Goal: Transaction & Acquisition: Purchase product/service

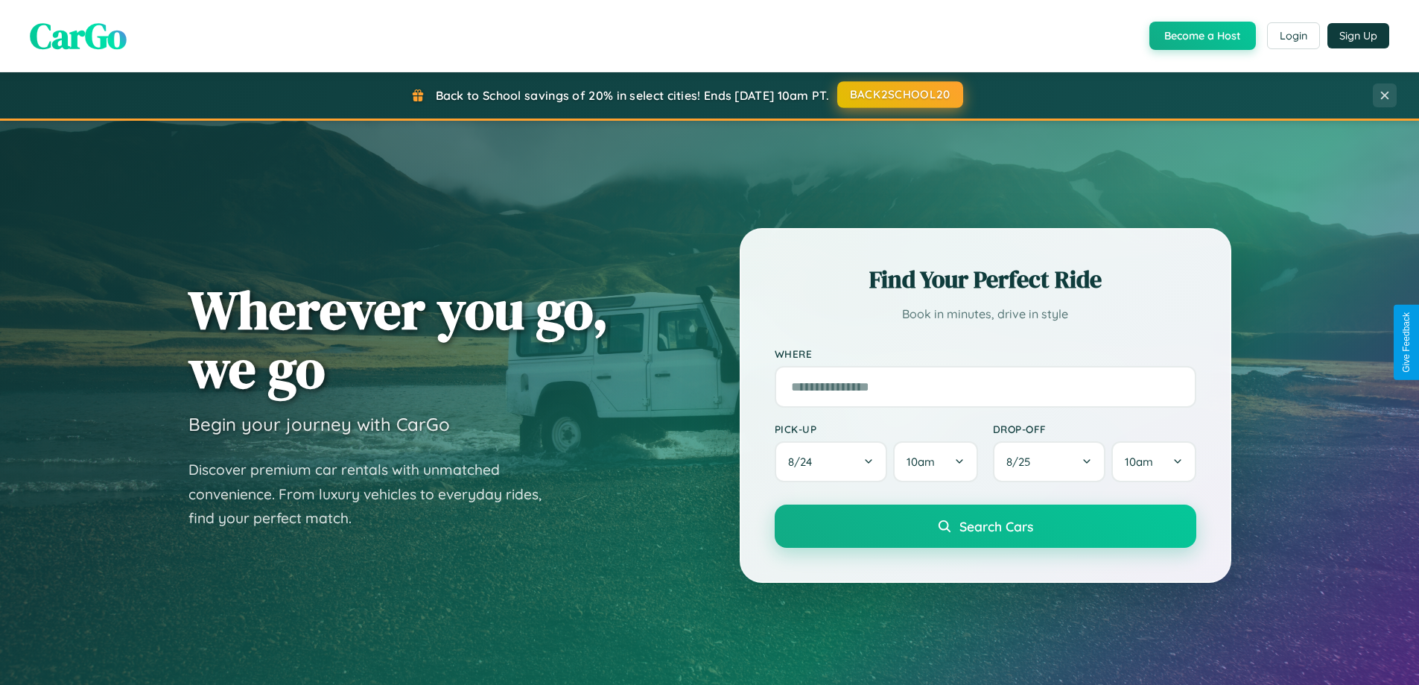
click at [899, 95] on button "BACK2SCHOOL20" at bounding box center [900, 94] width 126 height 27
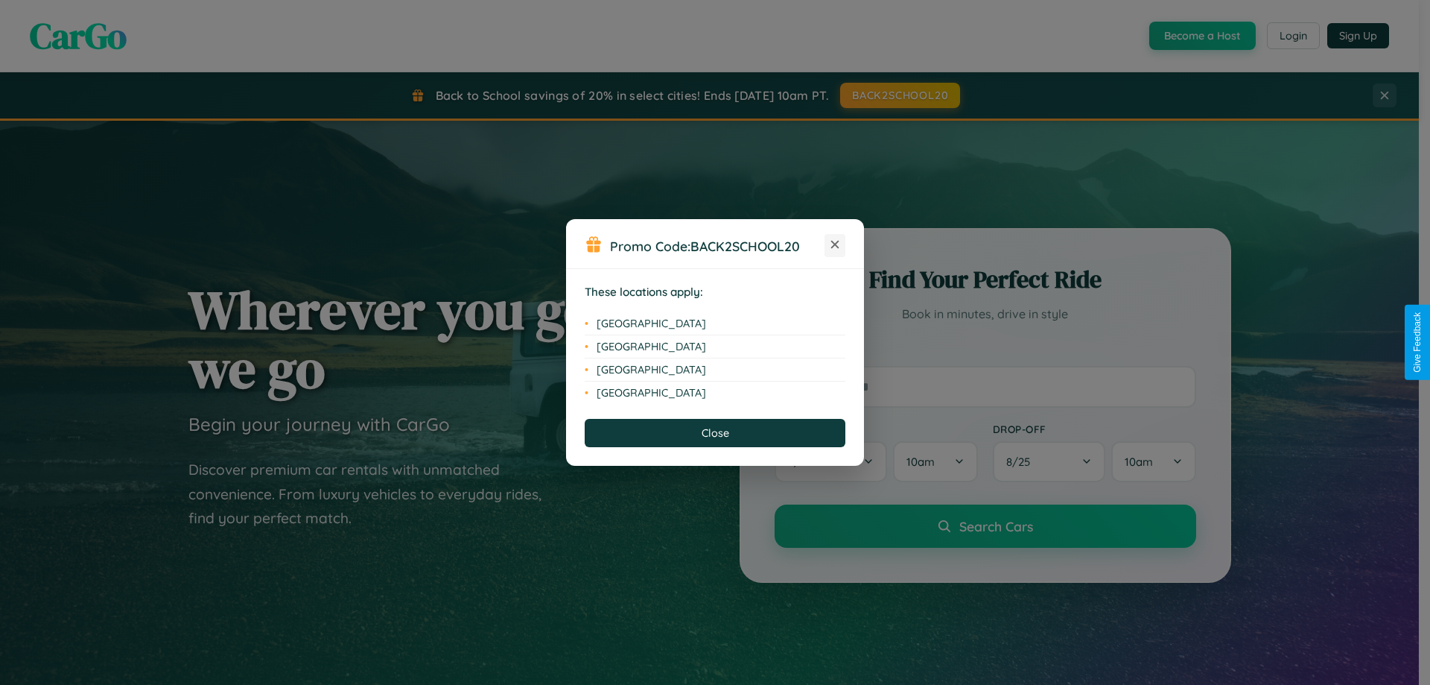
click at [835, 245] on icon at bounding box center [835, 245] width 8 height 8
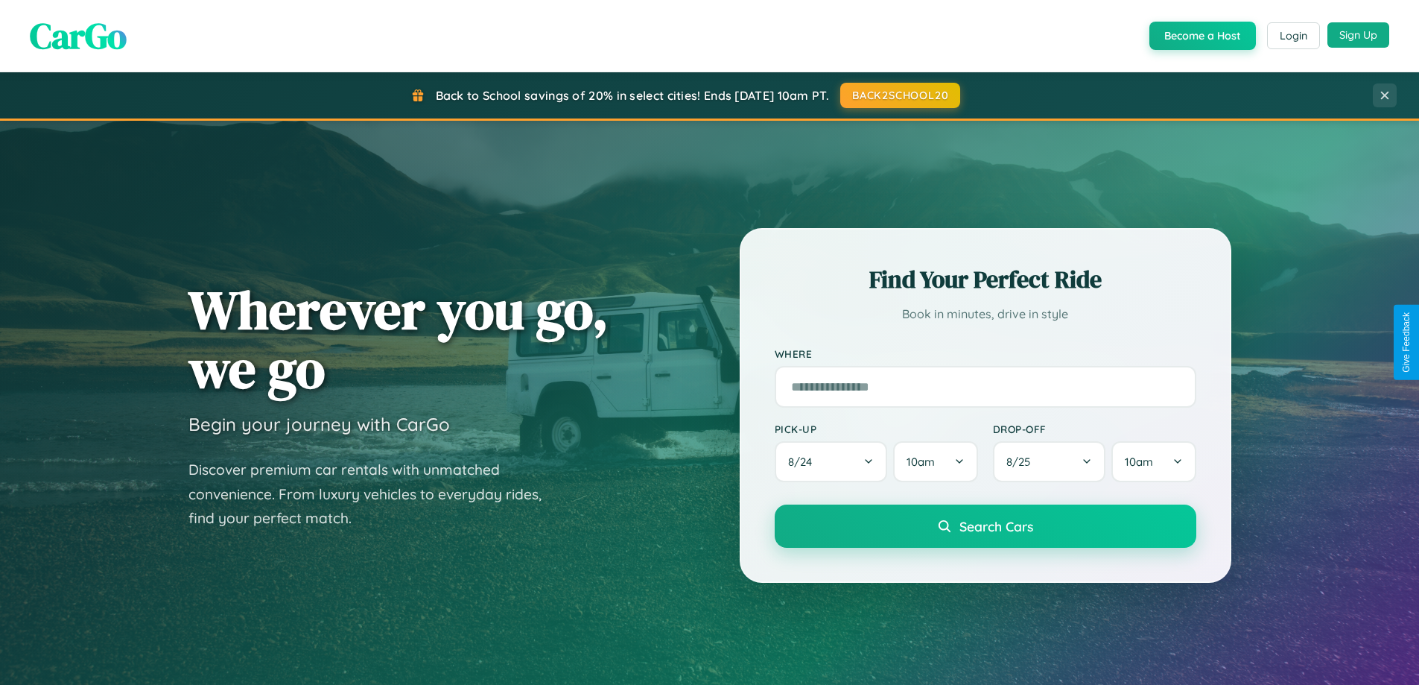
click at [1358, 36] on button "Sign Up" at bounding box center [1359, 34] width 62 height 25
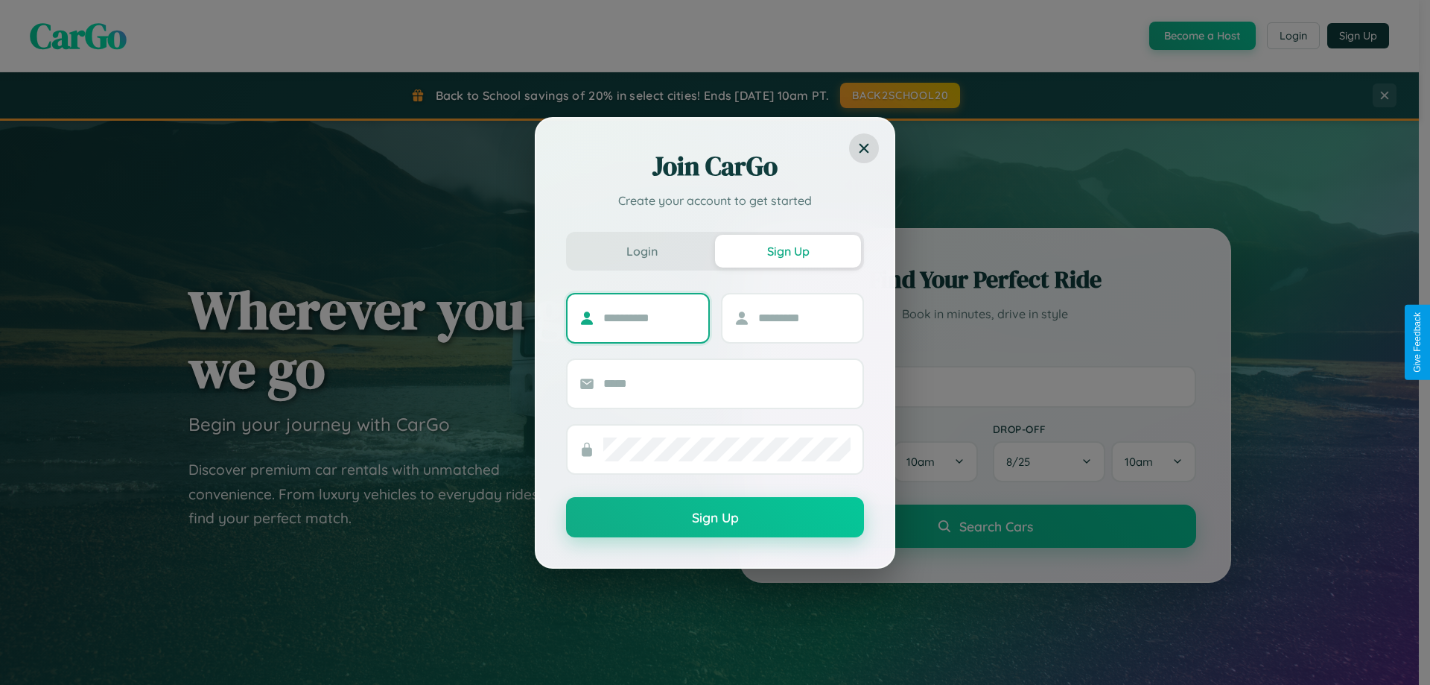
click at [650, 317] on input "text" at bounding box center [649, 318] width 93 height 24
type input "*****"
click at [804, 317] on input "text" at bounding box center [804, 318] width 93 height 24
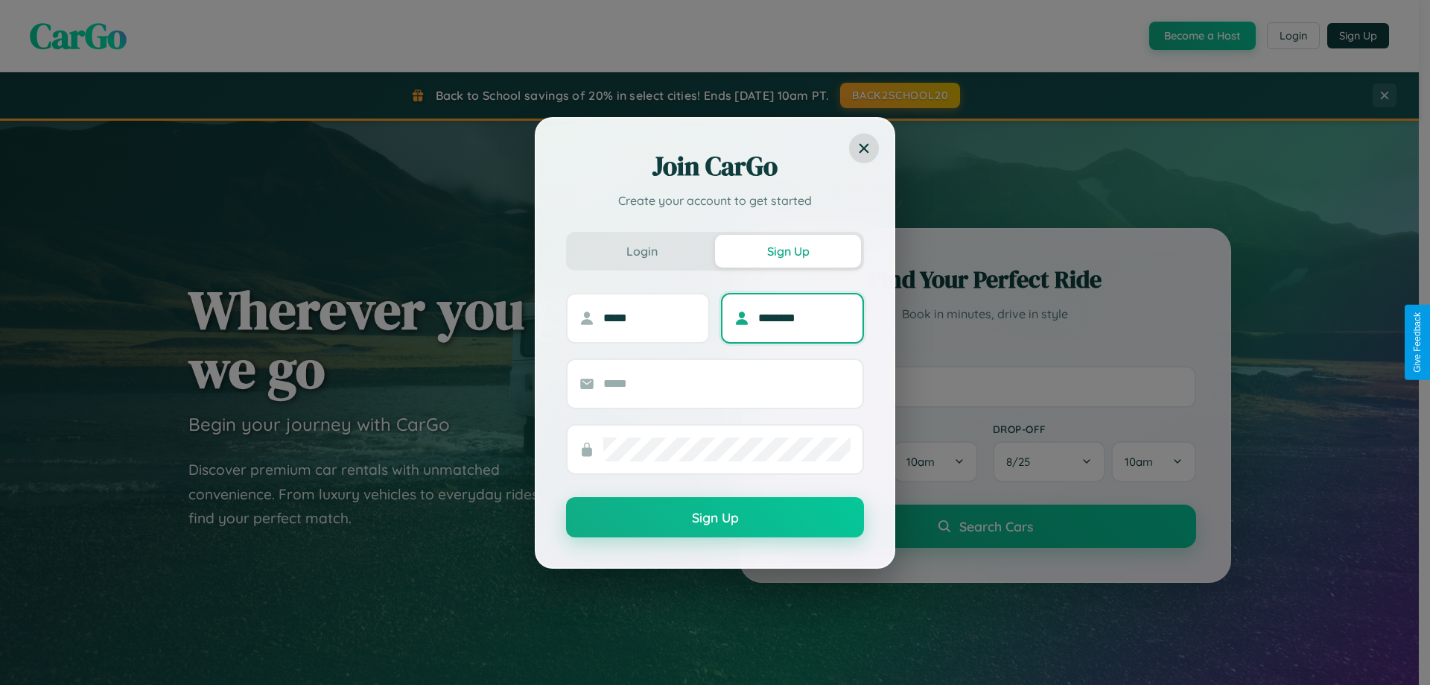
type input "********"
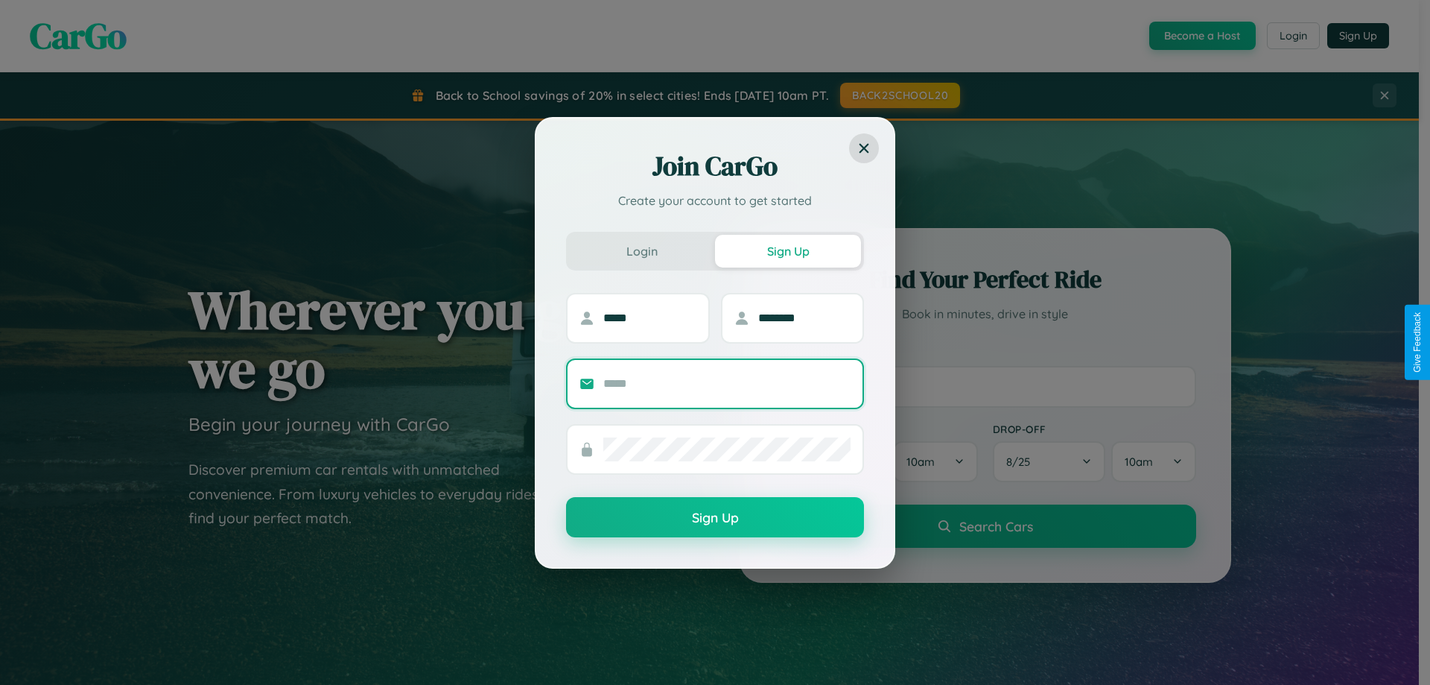
click at [727, 383] on input "text" at bounding box center [726, 384] width 247 height 24
type input "**********"
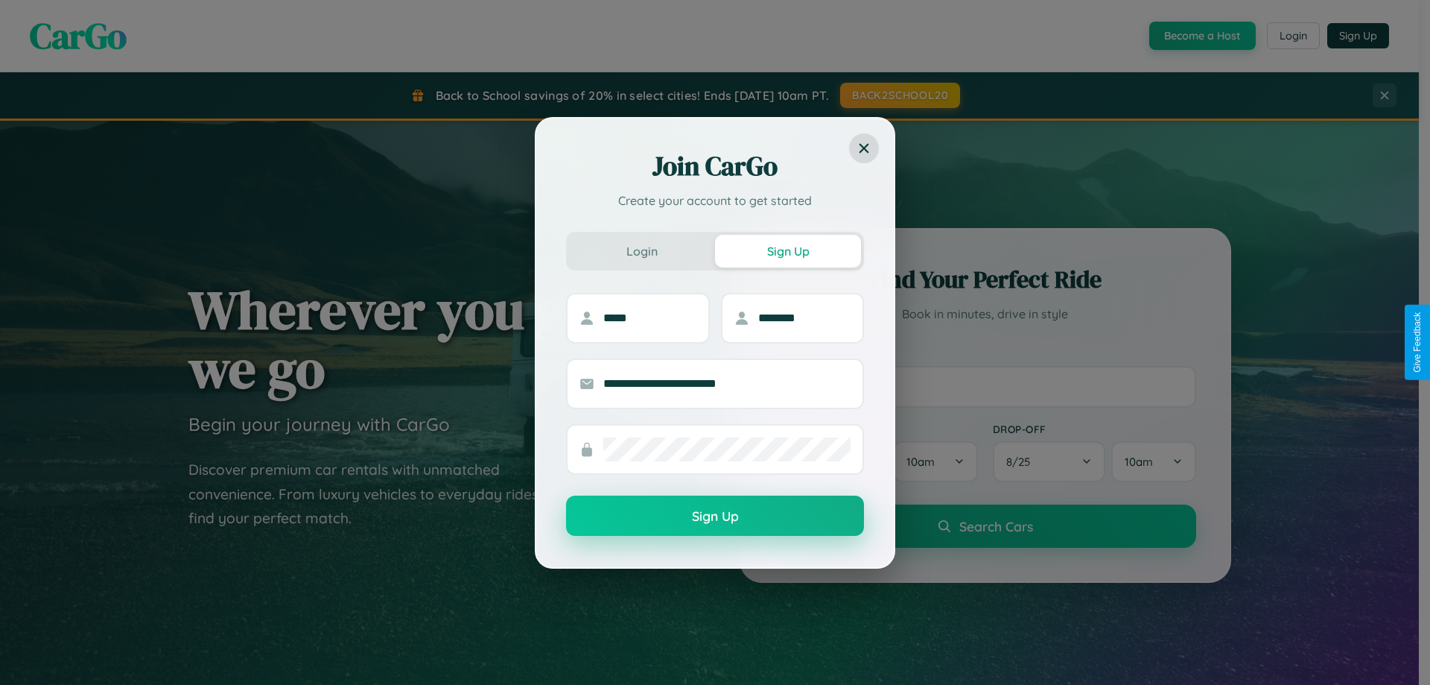
click at [715, 516] on button "Sign Up" at bounding box center [715, 515] width 298 height 40
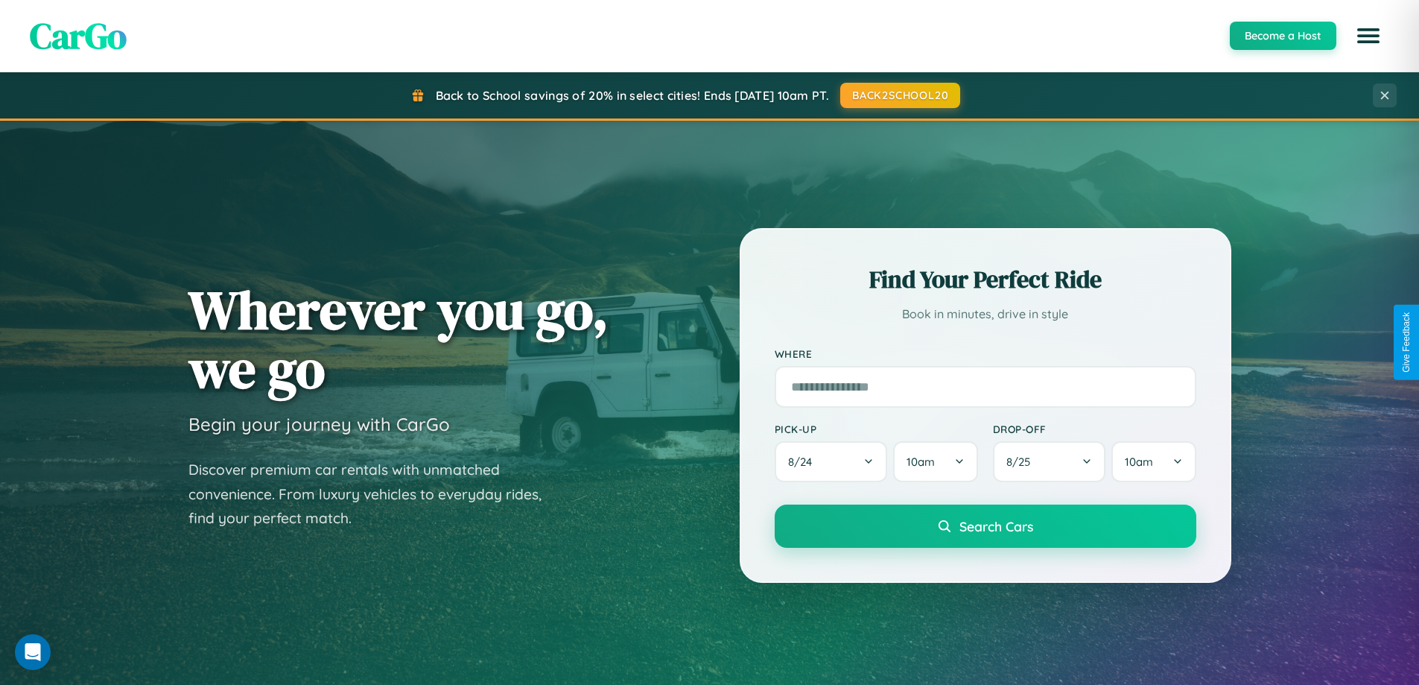
scroll to position [1025, 0]
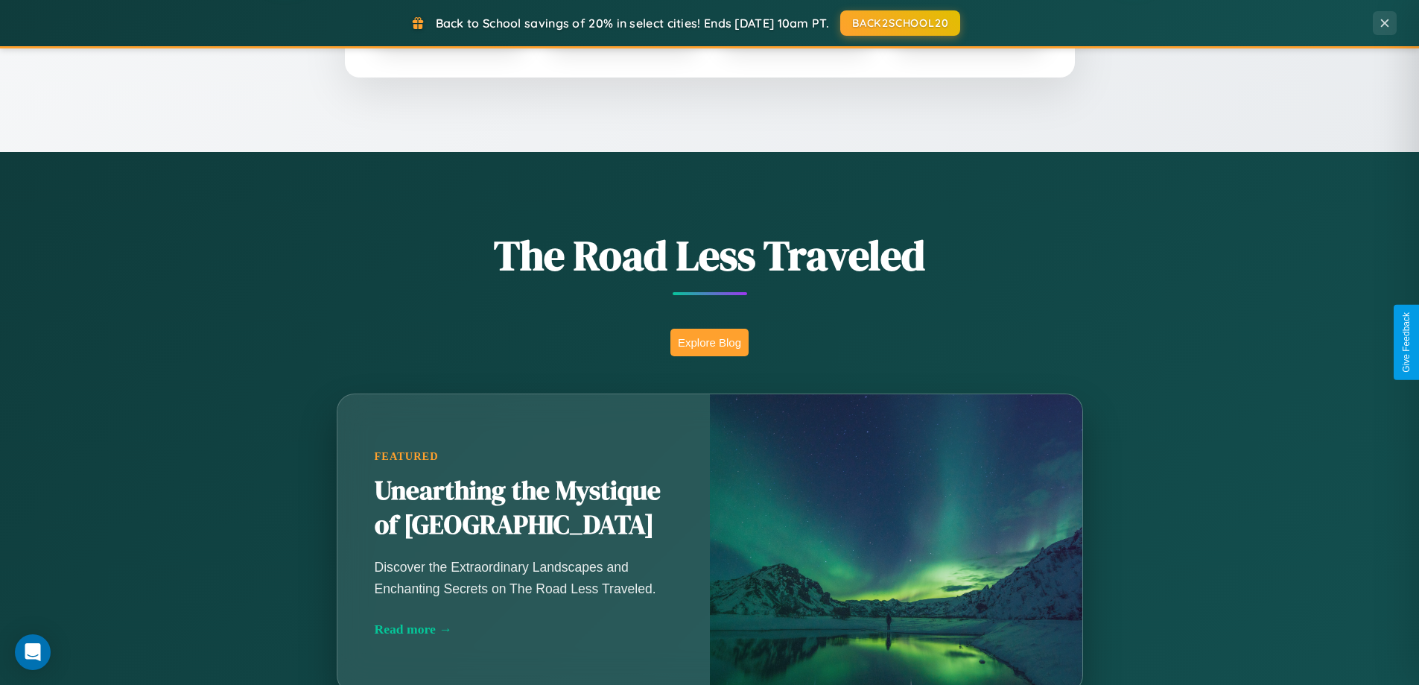
click at [709, 342] on button "Explore Blog" at bounding box center [710, 343] width 78 height 28
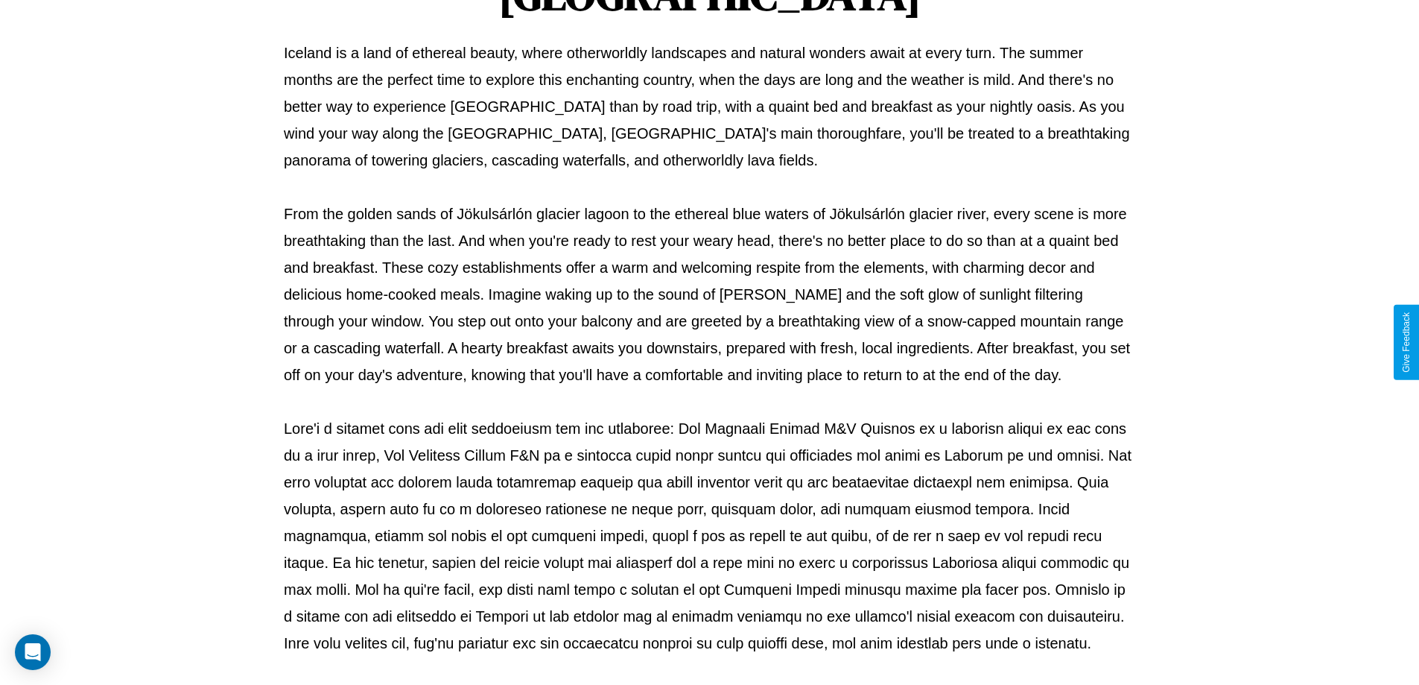
scroll to position [482, 0]
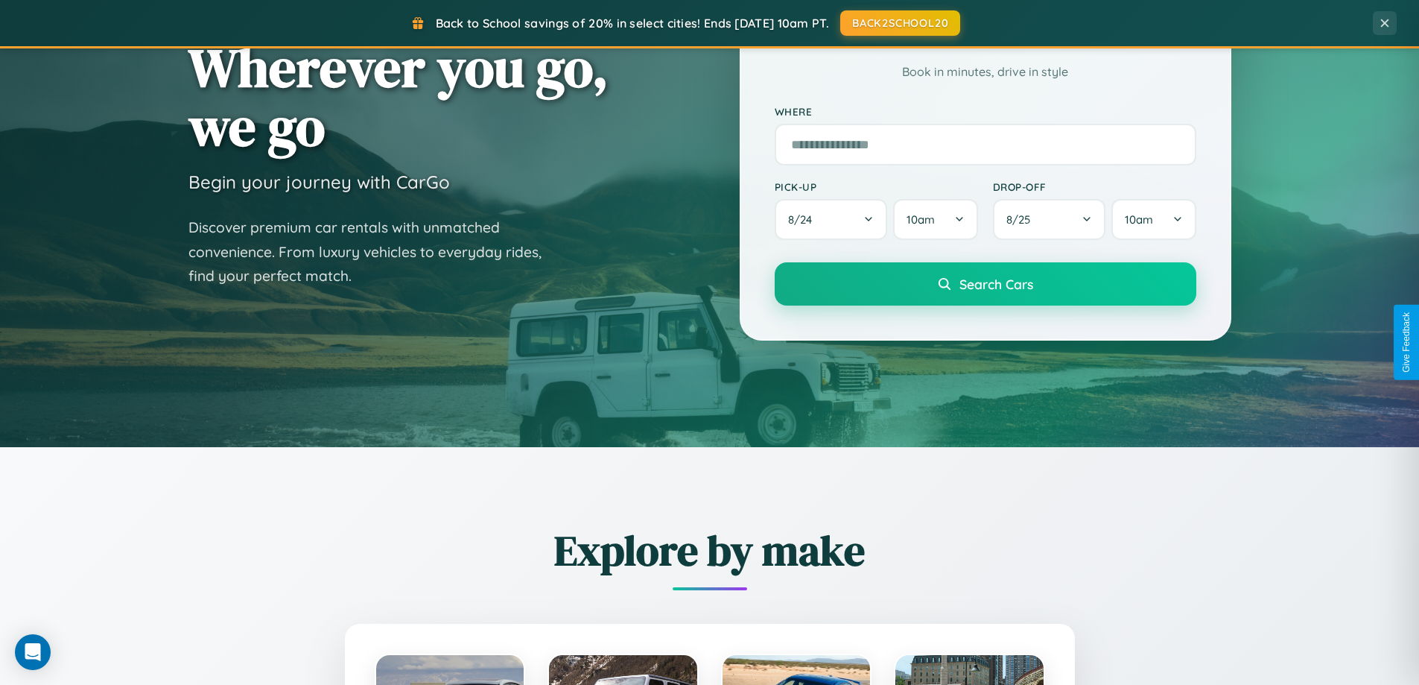
scroll to position [44, 0]
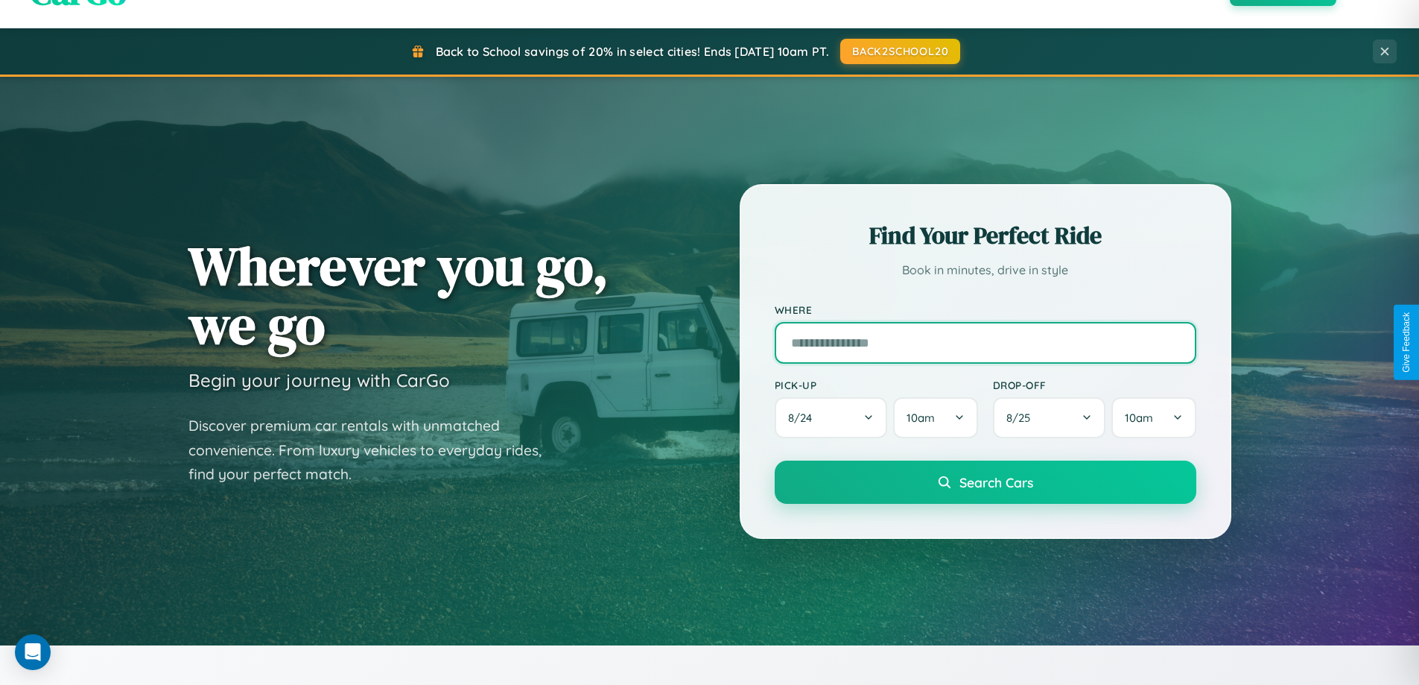
click at [985, 342] on input "text" at bounding box center [986, 343] width 422 height 42
type input "******"
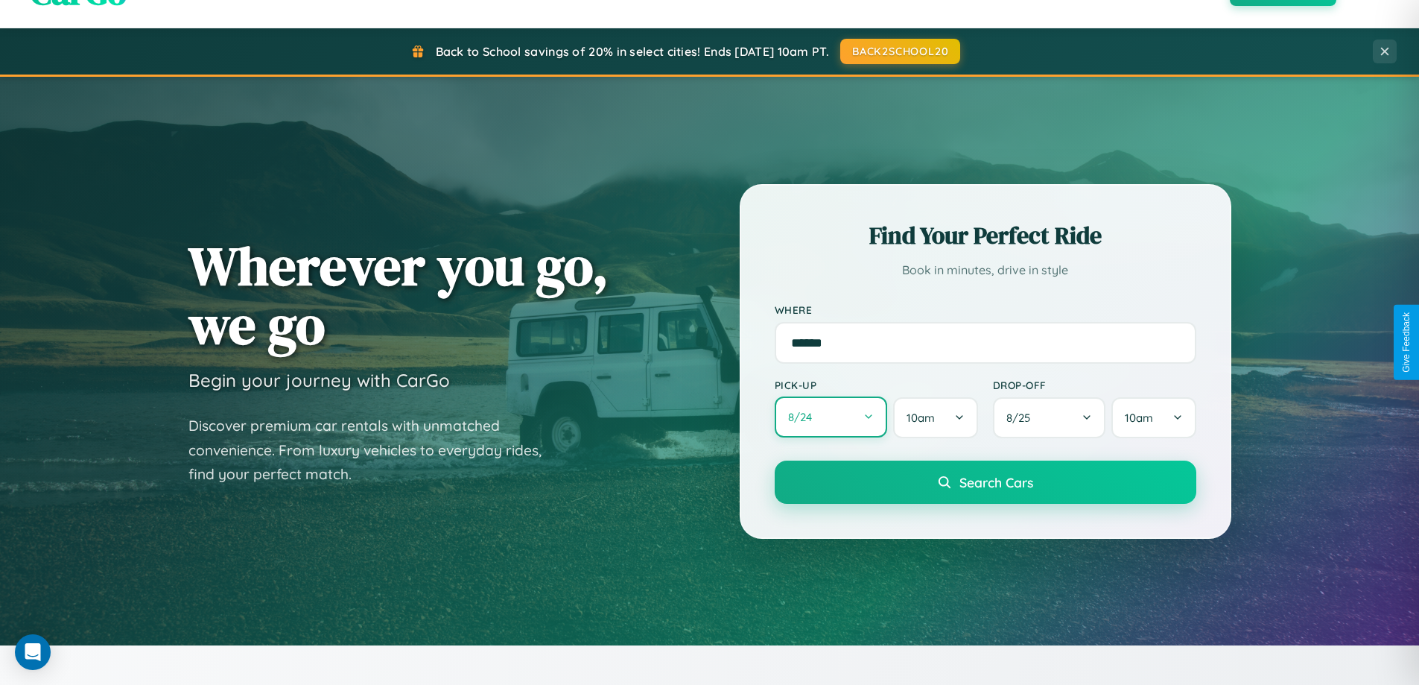
click at [831, 417] on button "8 / 24" at bounding box center [831, 416] width 113 height 41
select select "*"
select select "****"
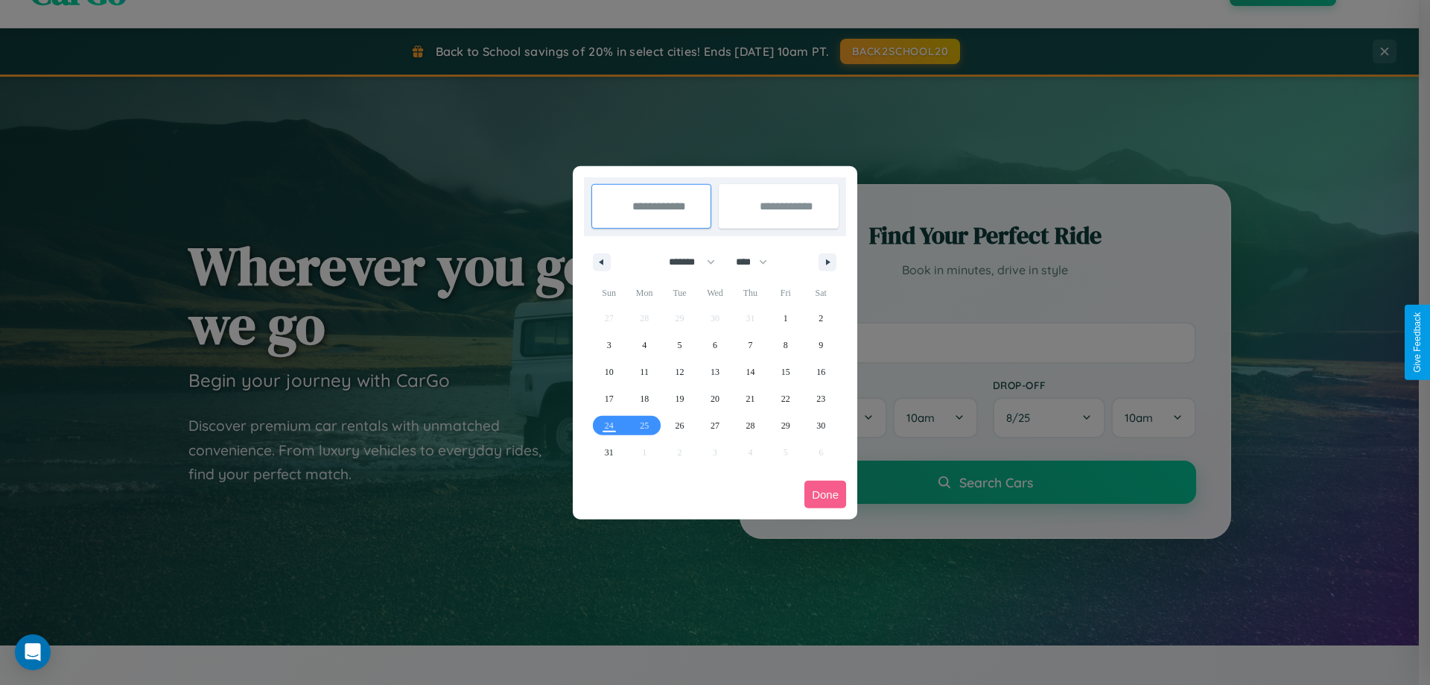
click at [685, 262] on select "******* ******** ***** ***** *** **** **** ****** ********* ******* ******** **…" at bounding box center [689, 262] width 63 height 25
select select "*"
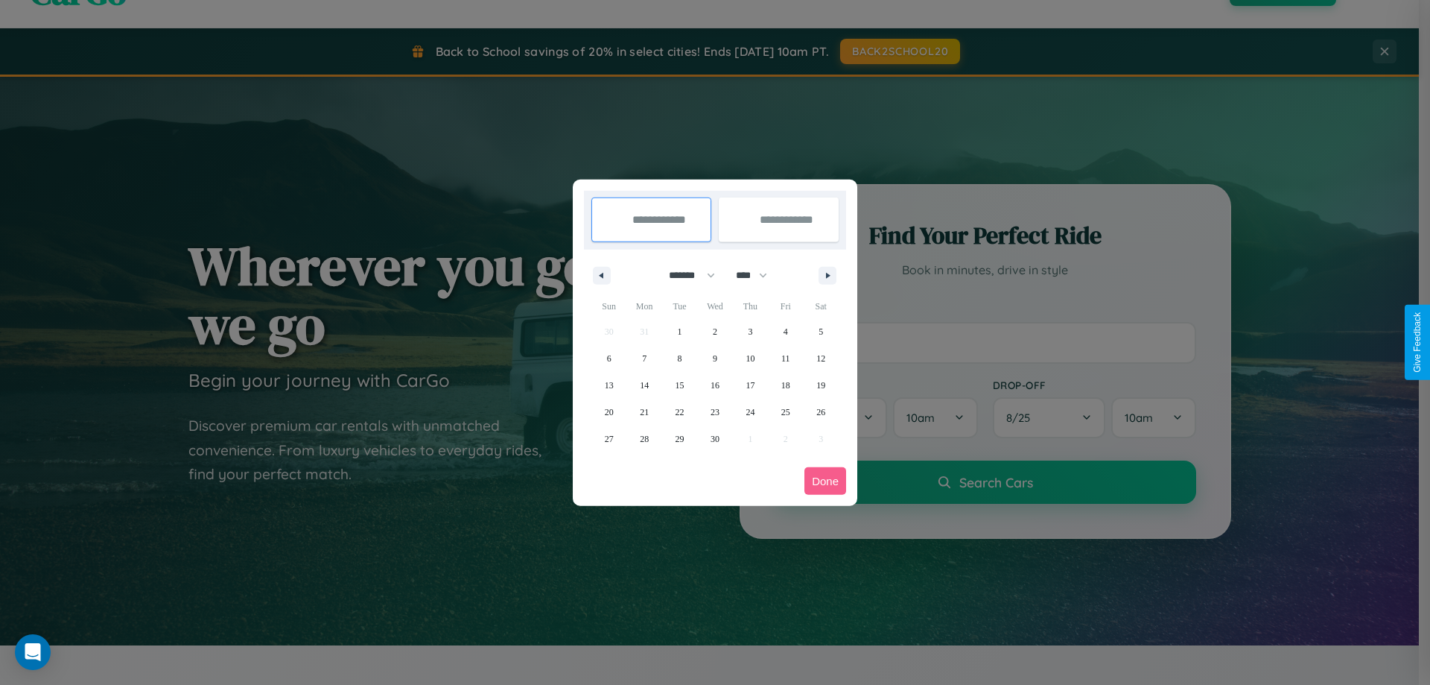
click at [758, 275] on select "**** **** **** **** **** **** **** **** **** **** **** **** **** **** **** ****…" at bounding box center [751, 275] width 45 height 25
select select "****"
click at [714, 331] on span "1" at bounding box center [715, 331] width 4 height 27
type input "**********"
click at [609, 358] on span "5" at bounding box center [609, 358] width 4 height 27
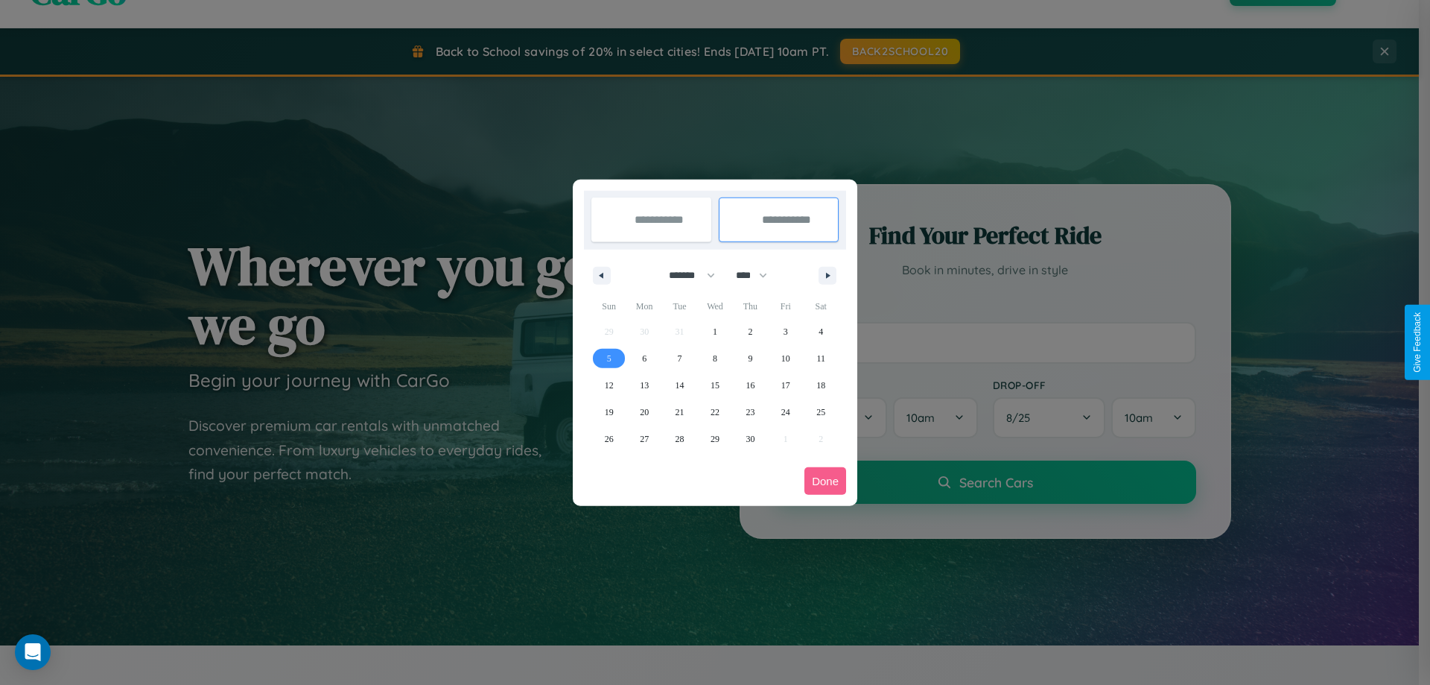
type input "**********"
click at [826, 481] on button "Done" at bounding box center [826, 481] width 42 height 28
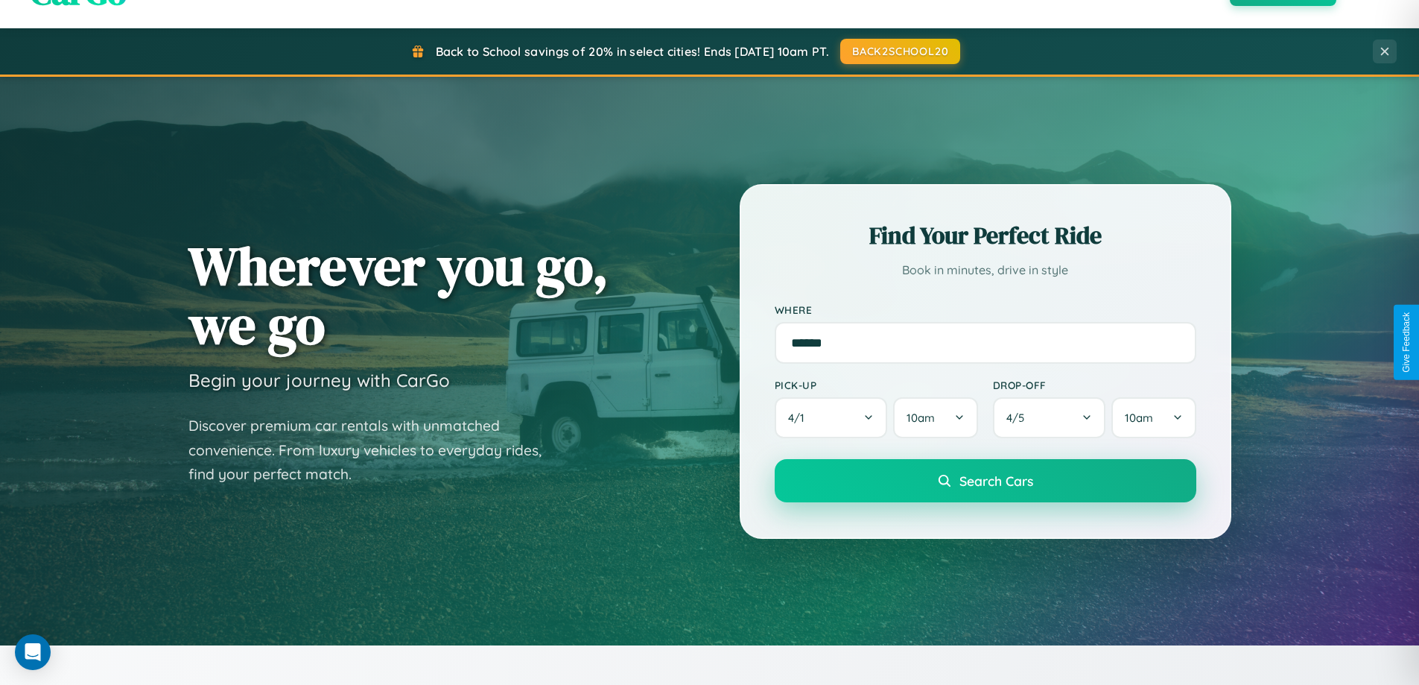
click at [985, 481] on span "Search Cars" at bounding box center [997, 480] width 74 height 16
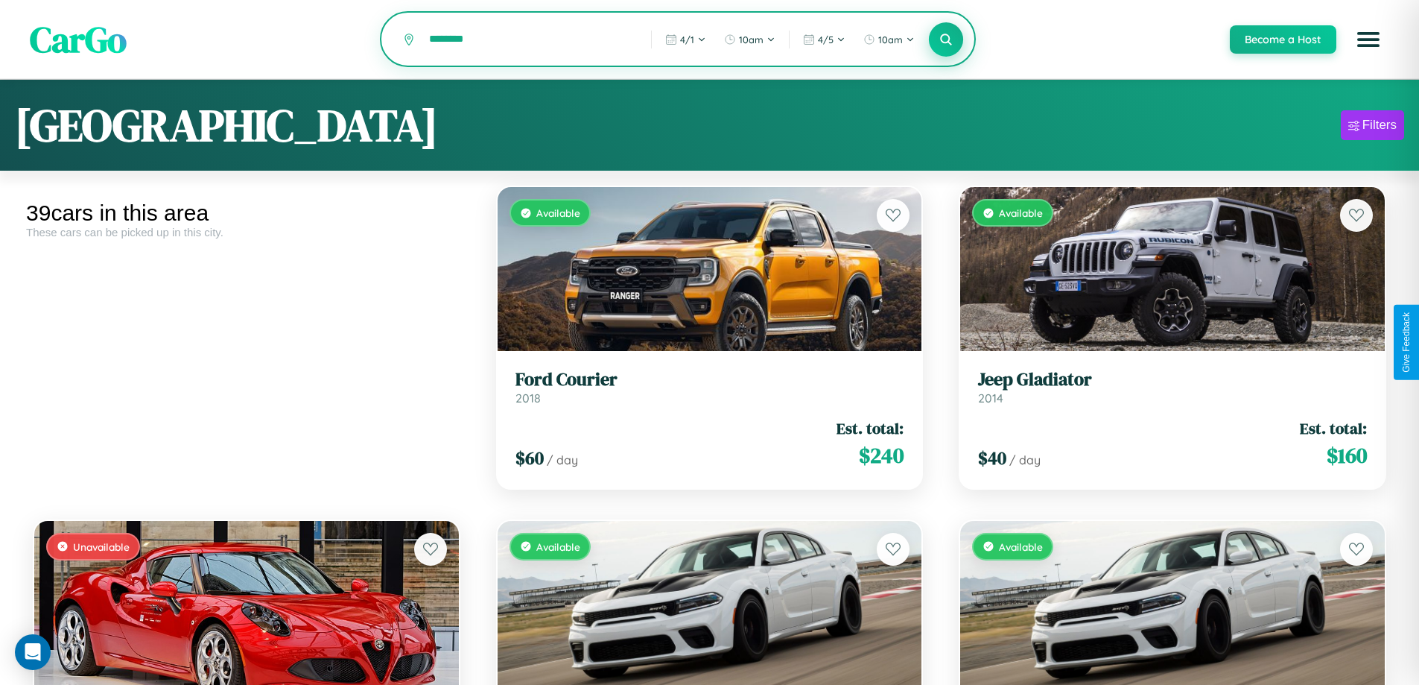
type input "********"
click at [945, 40] on icon at bounding box center [947, 39] width 14 height 14
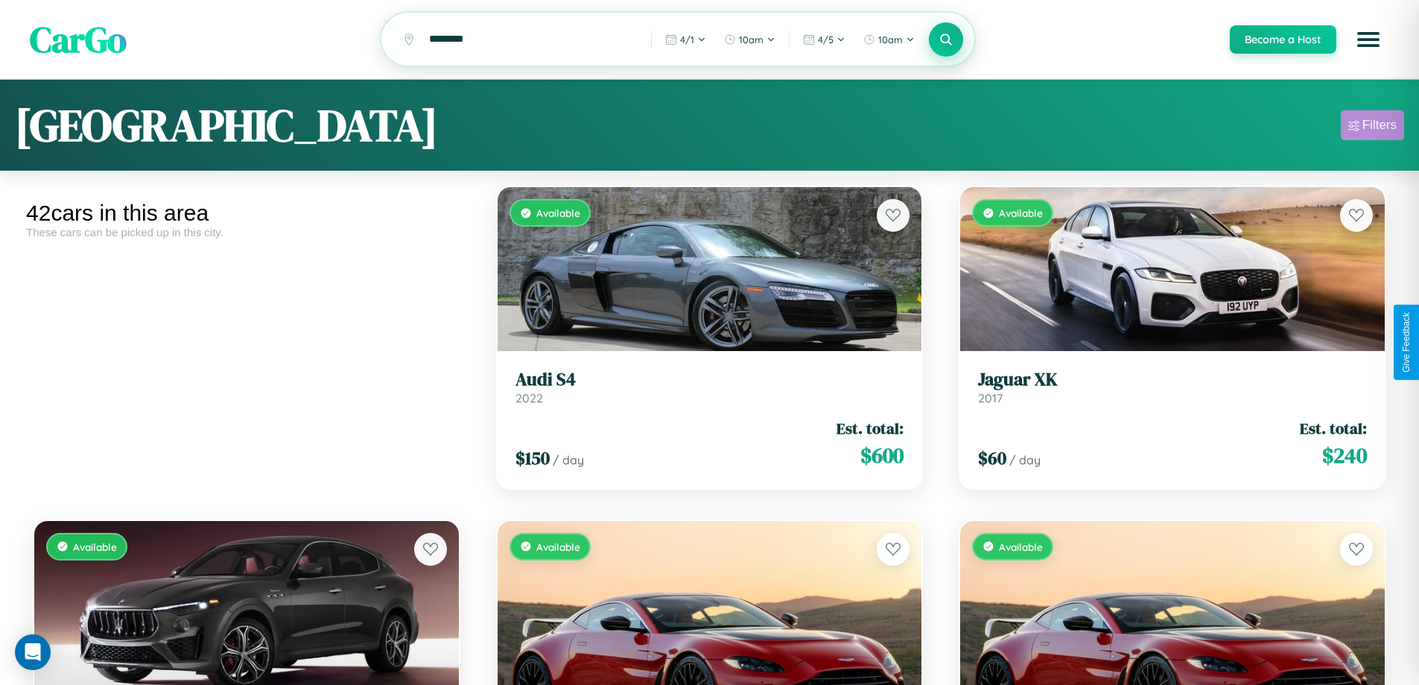
click at [1372, 127] on div "Filters" at bounding box center [1380, 125] width 34 height 15
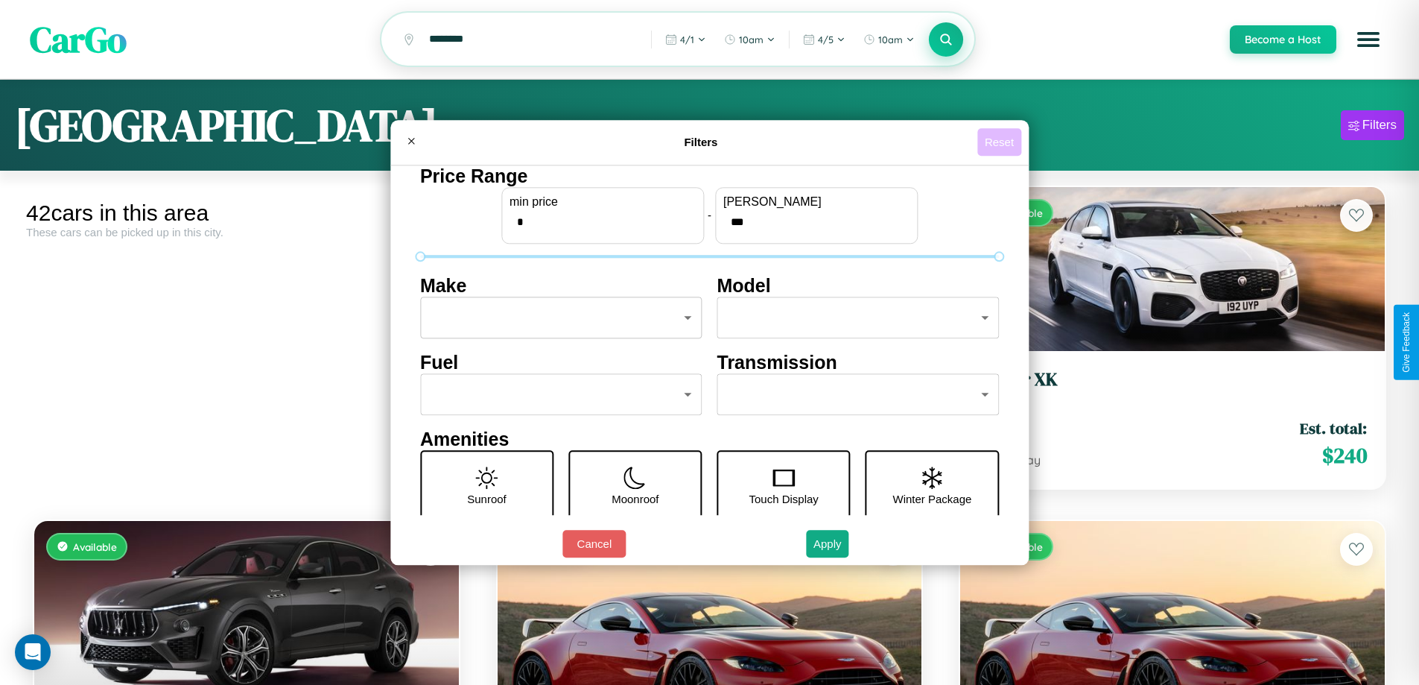
click at [1001, 142] on button "Reset" at bounding box center [999, 142] width 44 height 28
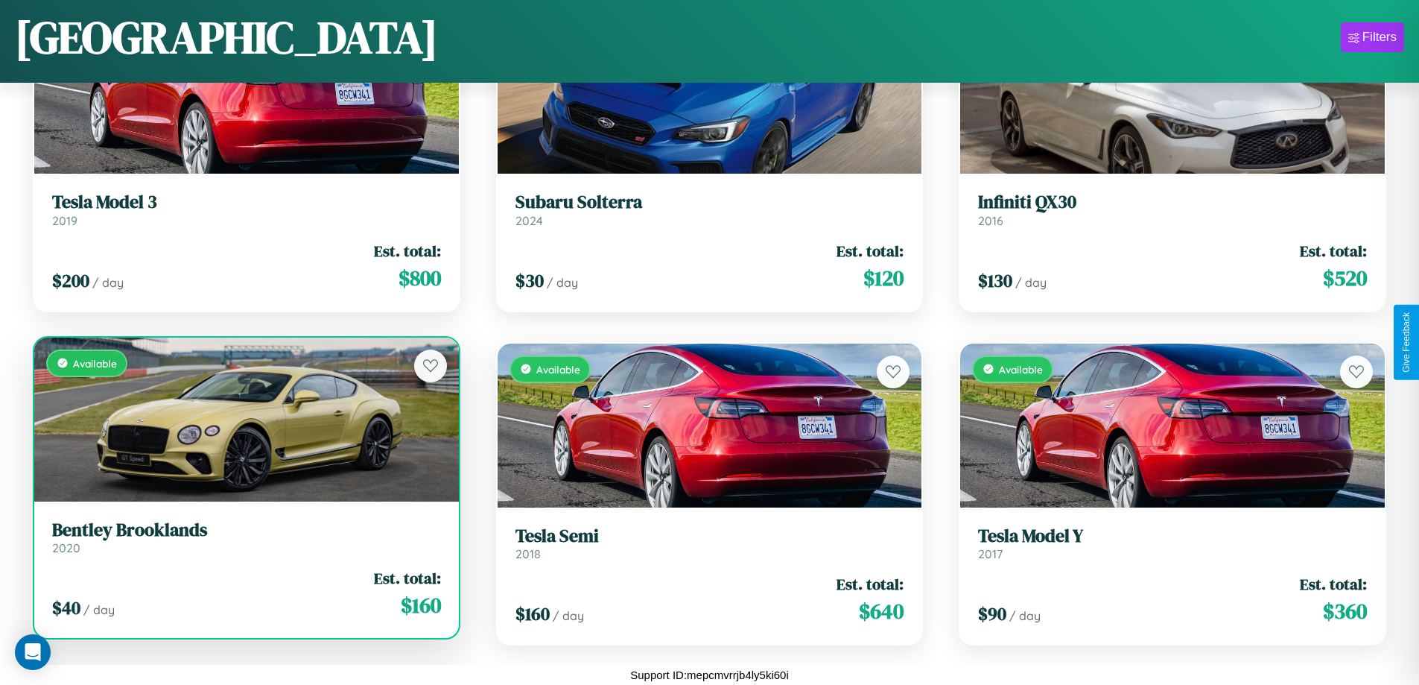
scroll to position [2216, 0]
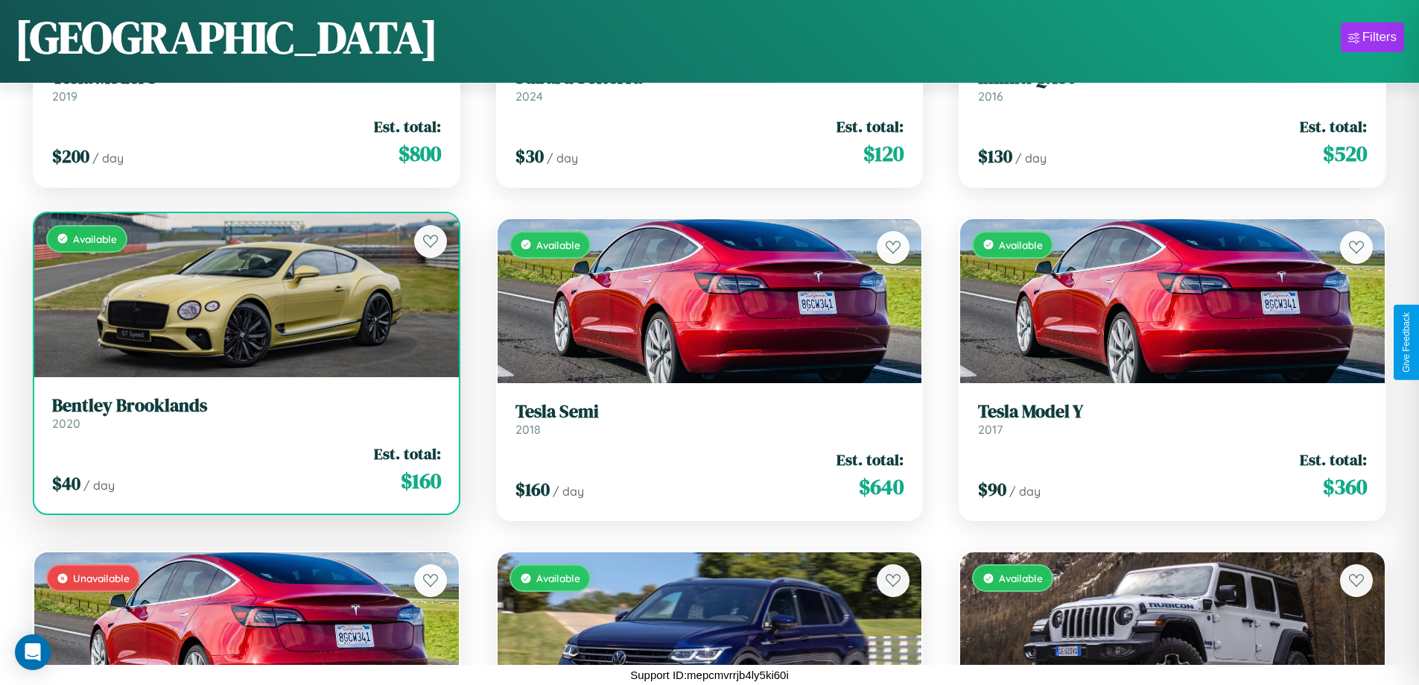
click at [244, 475] on div "$ 40 / day Est. total: $ 160" at bounding box center [246, 469] width 389 height 53
click at [244, 469] on div "$ 40 / day Est. total: $ 160" at bounding box center [246, 469] width 389 height 53
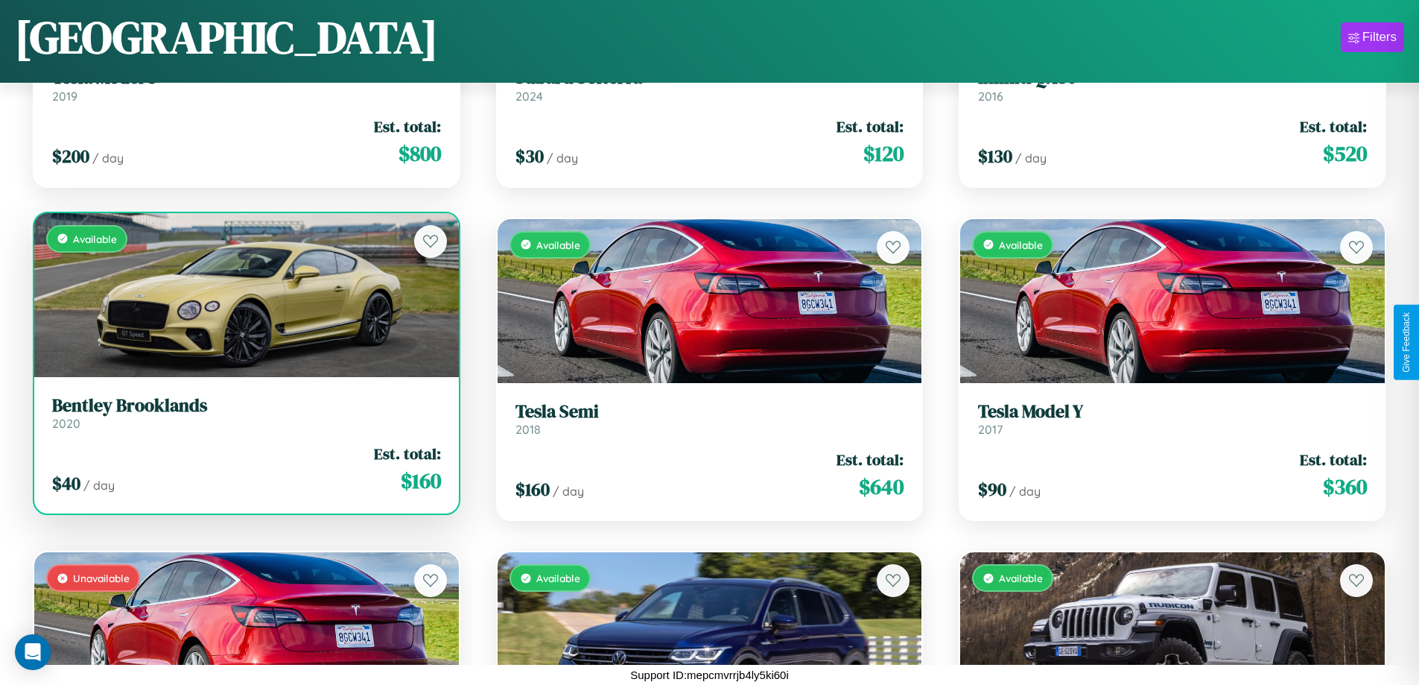
click at [244, 469] on div "$ 40 / day Est. total: $ 160" at bounding box center [246, 469] width 389 height 53
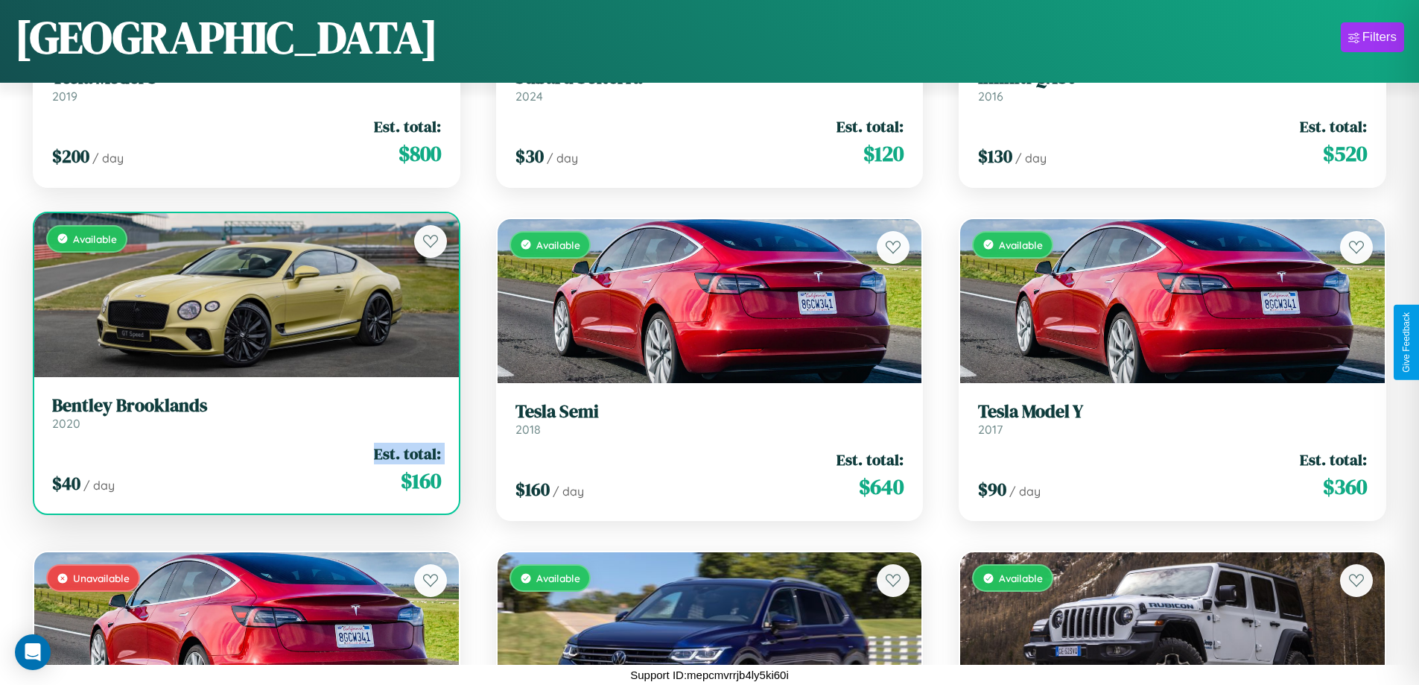
click at [244, 469] on div "$ 40 / day Est. total: $ 160" at bounding box center [246, 469] width 389 height 53
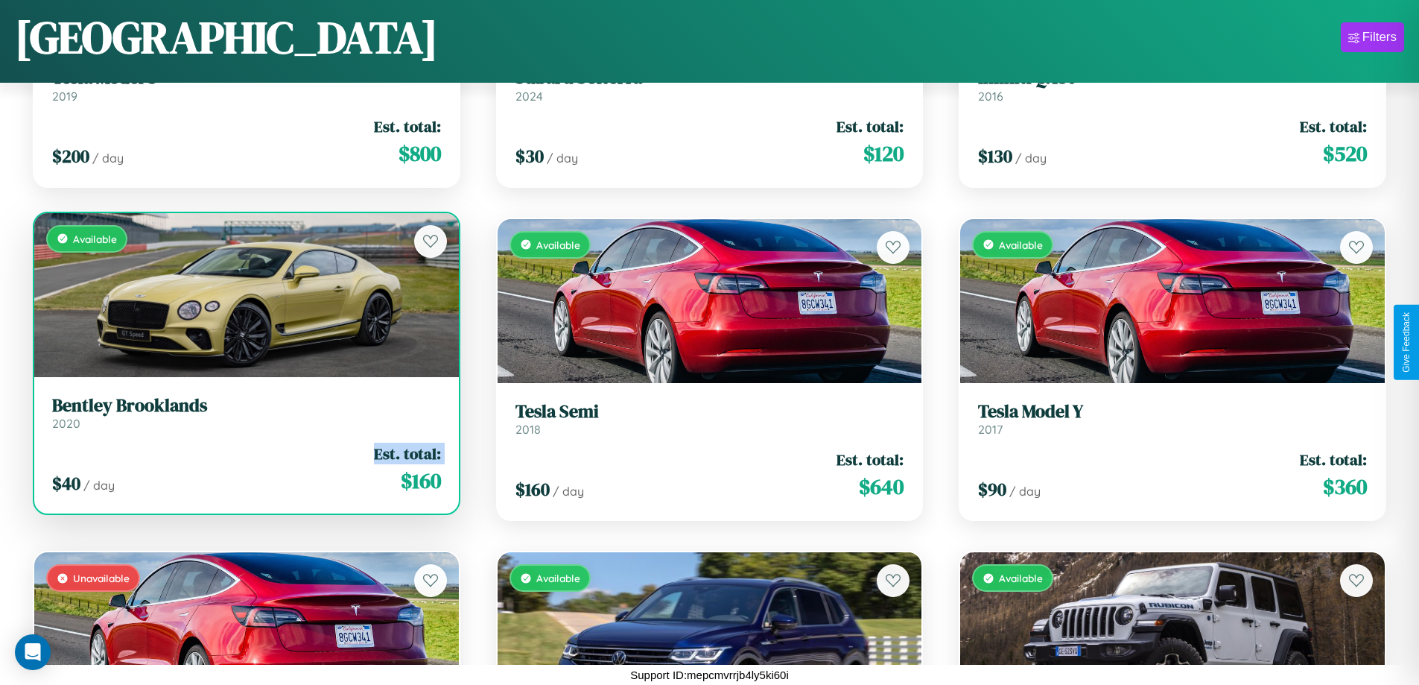
click at [244, 469] on div "$ 40 / day Est. total: $ 160" at bounding box center [246, 469] width 389 height 53
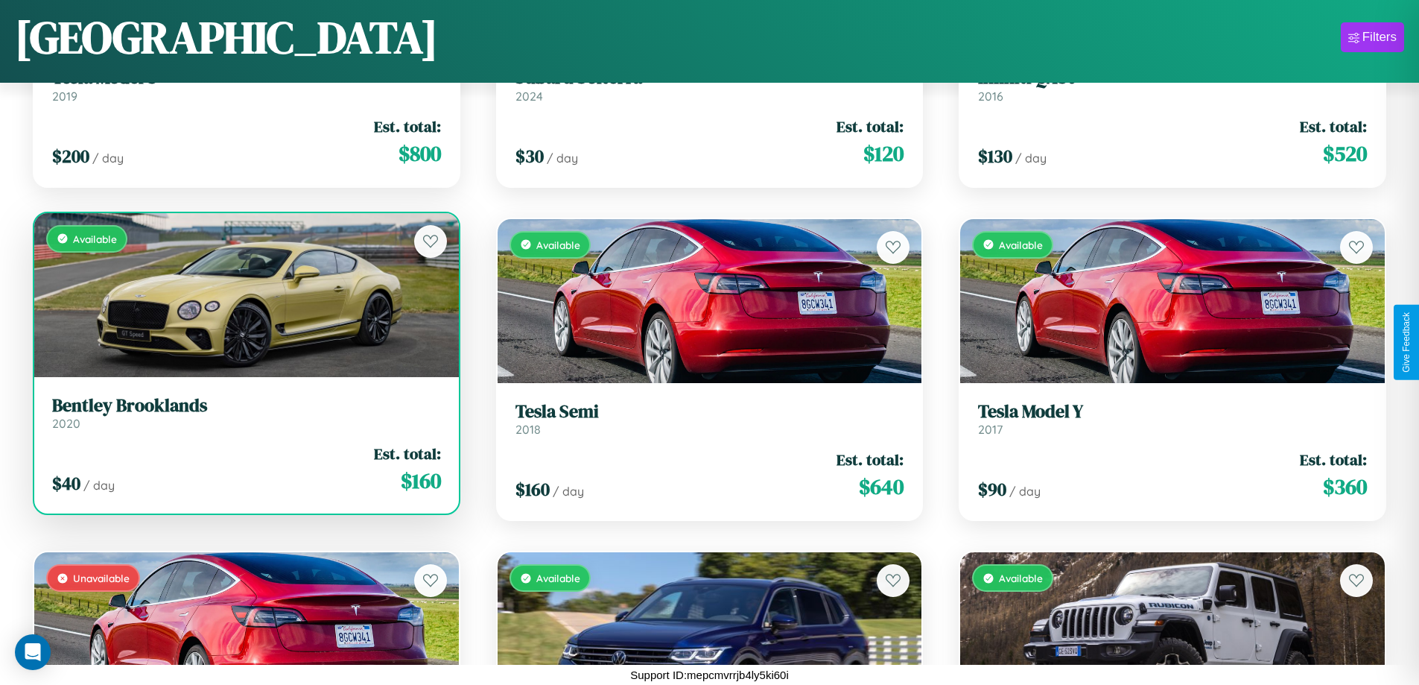
click at [244, 469] on div "$ 40 / day Est. total: $ 160" at bounding box center [246, 469] width 389 height 53
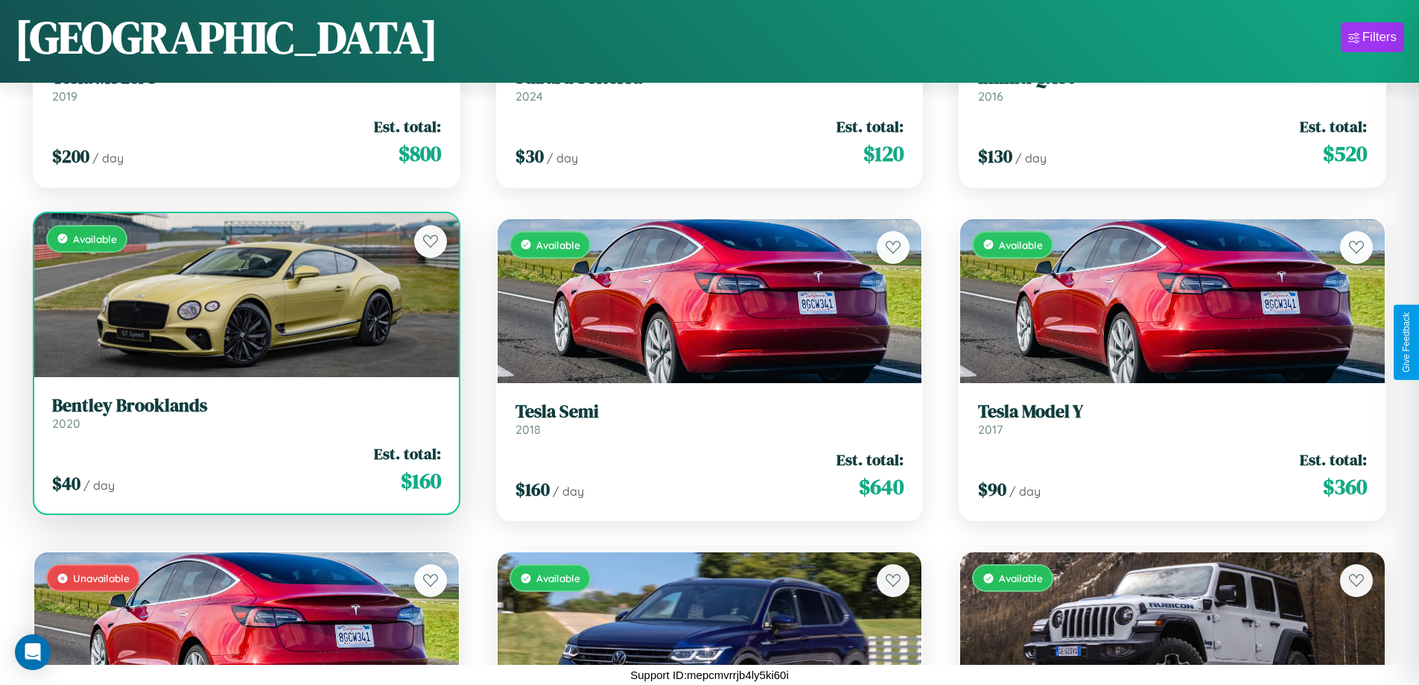
click at [244, 412] on h3 "Bentley Brooklands" at bounding box center [246, 406] width 389 height 22
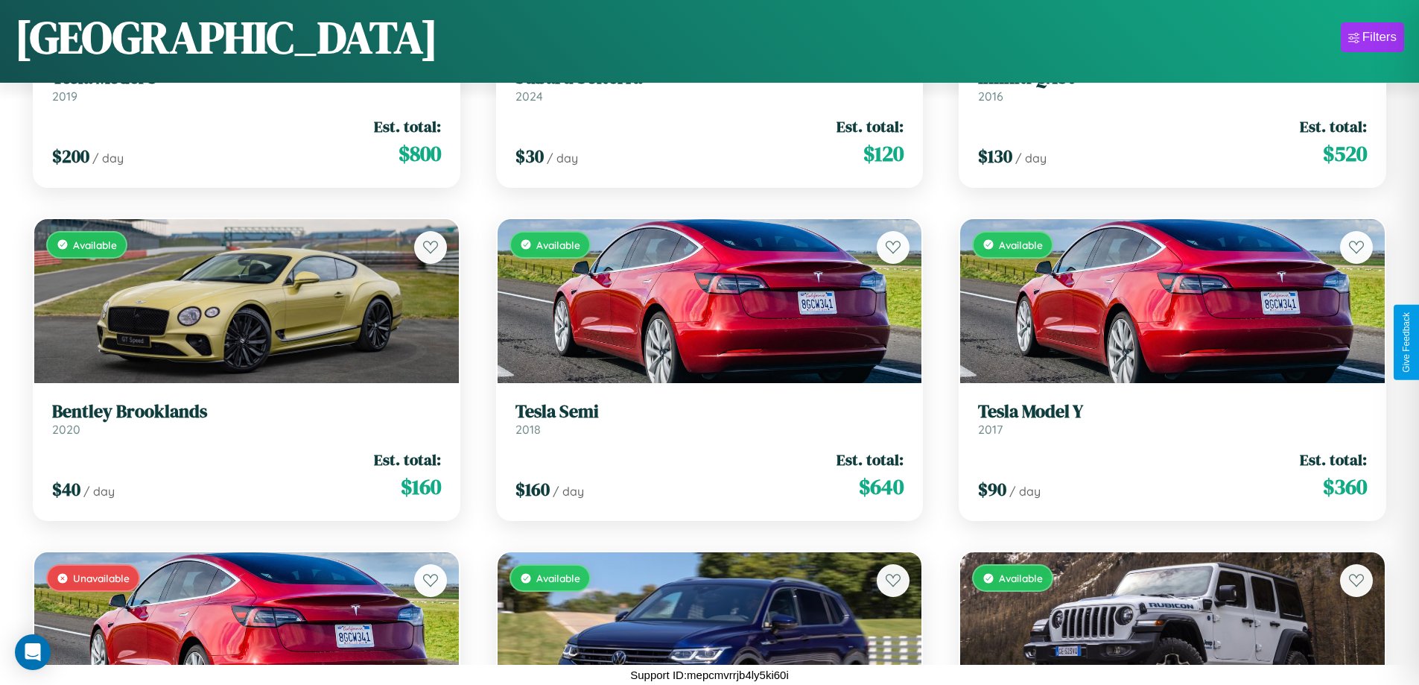
scroll to position [2879, 0]
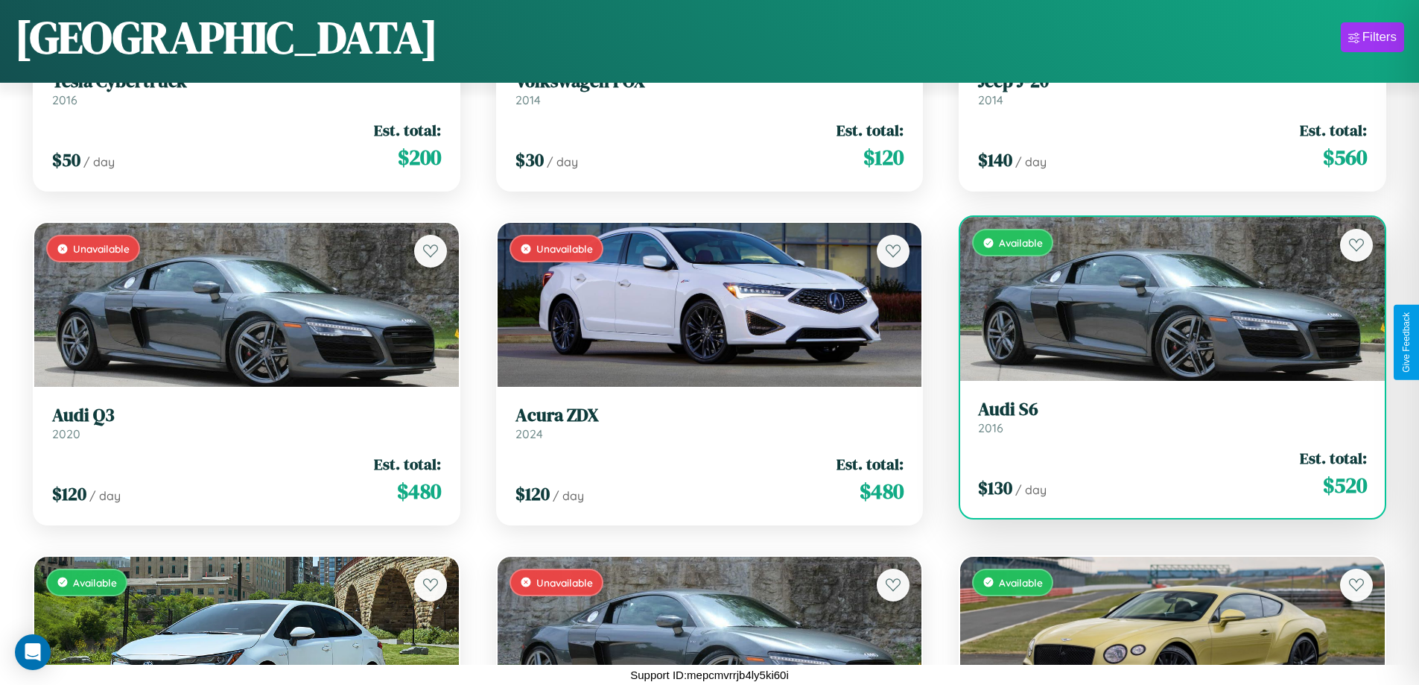
click at [1163, 422] on link "Audi S6 2016" at bounding box center [1172, 417] width 389 height 37
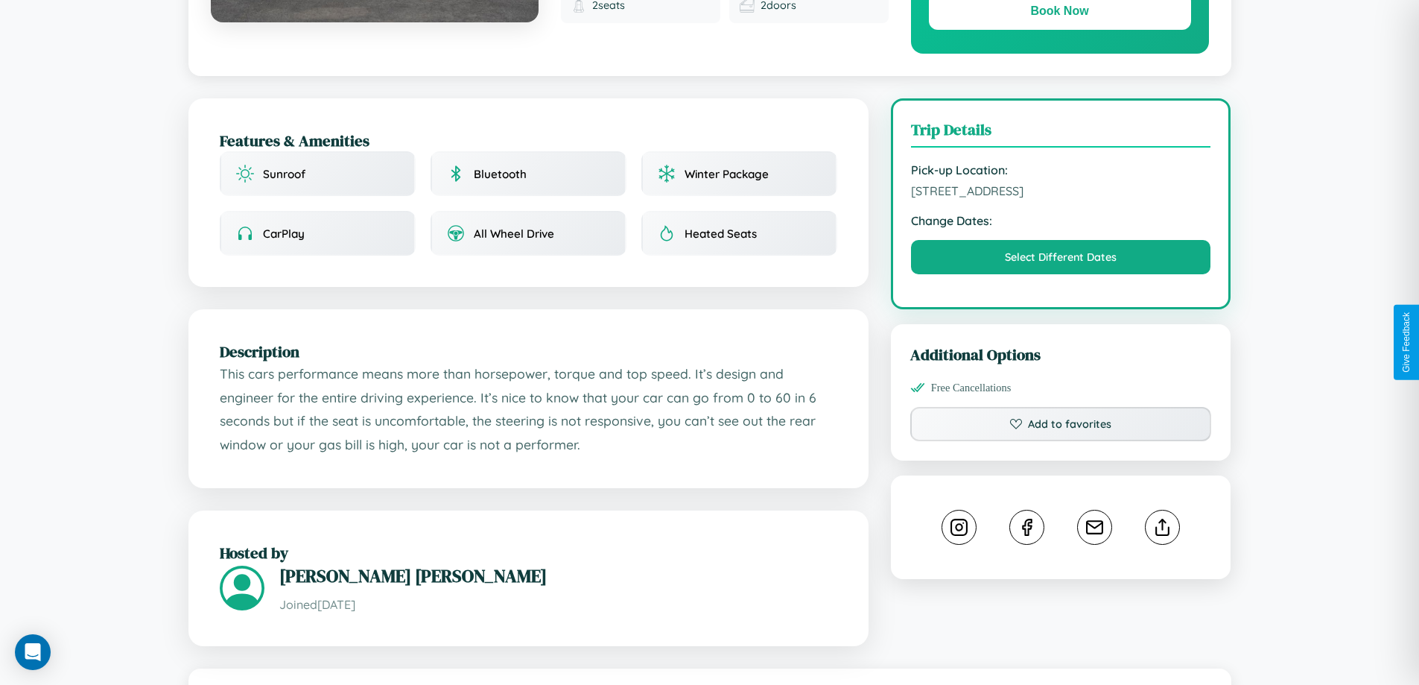
scroll to position [878, 0]
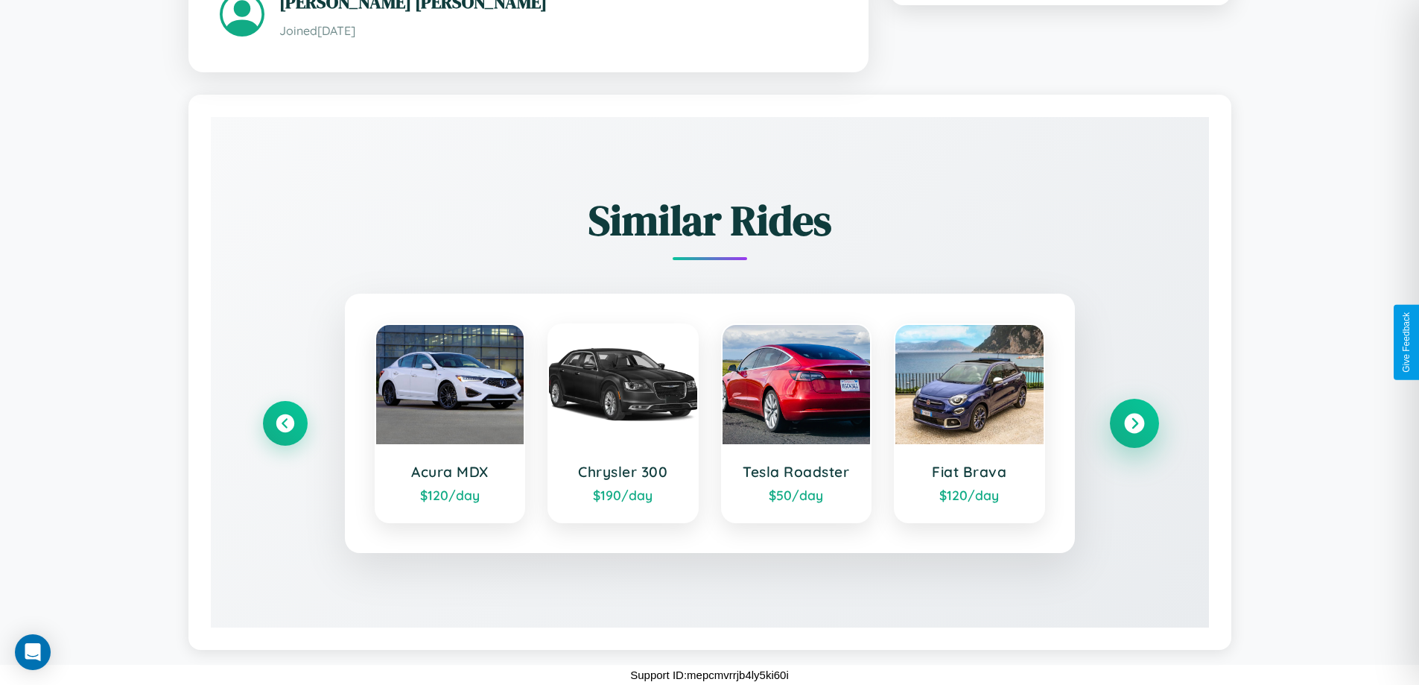
click at [1134, 423] on icon at bounding box center [1134, 424] width 20 height 20
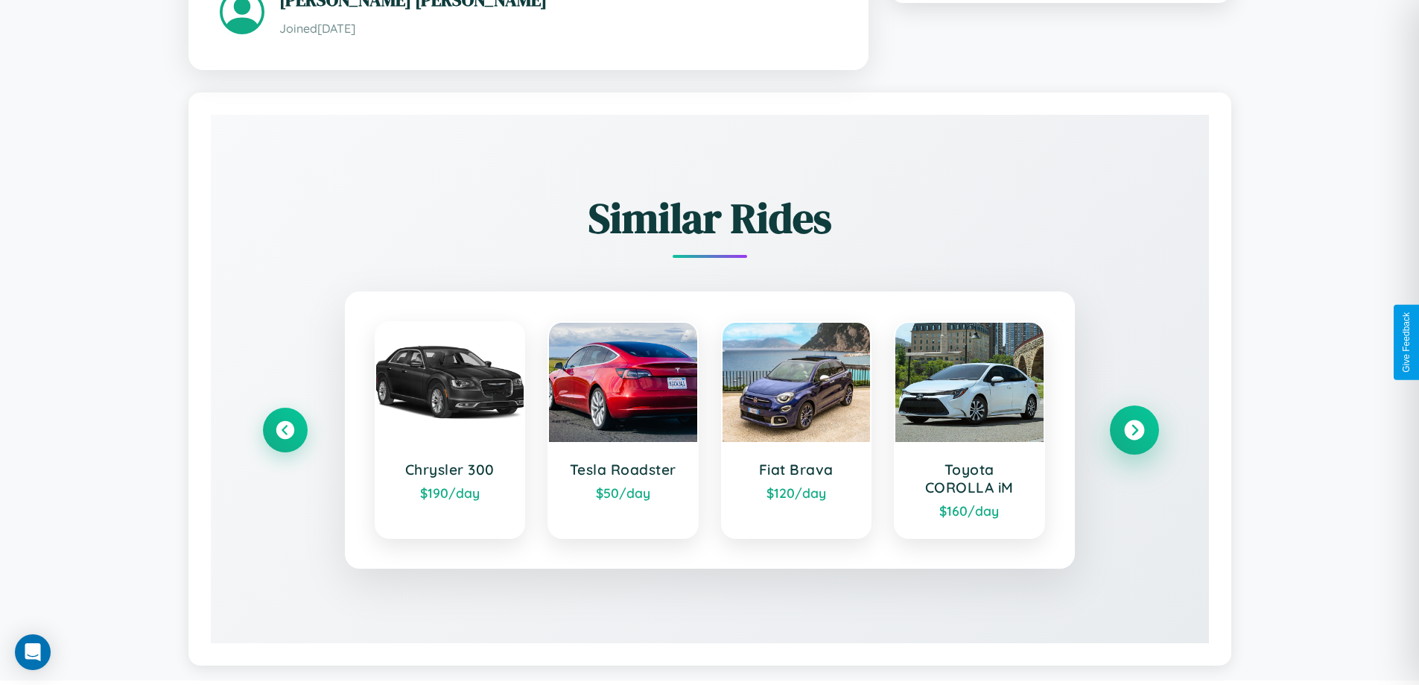
click at [1134, 432] on icon at bounding box center [1134, 430] width 20 height 20
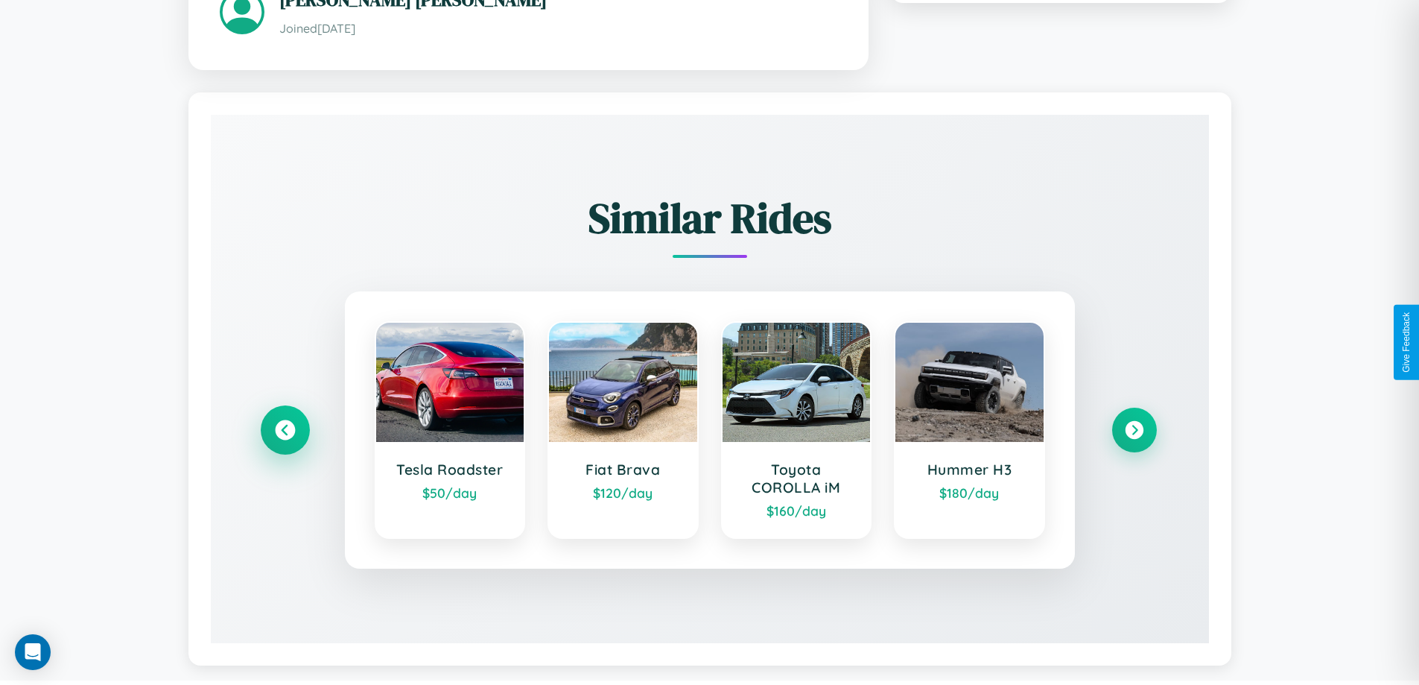
click at [285, 432] on icon at bounding box center [285, 430] width 20 height 20
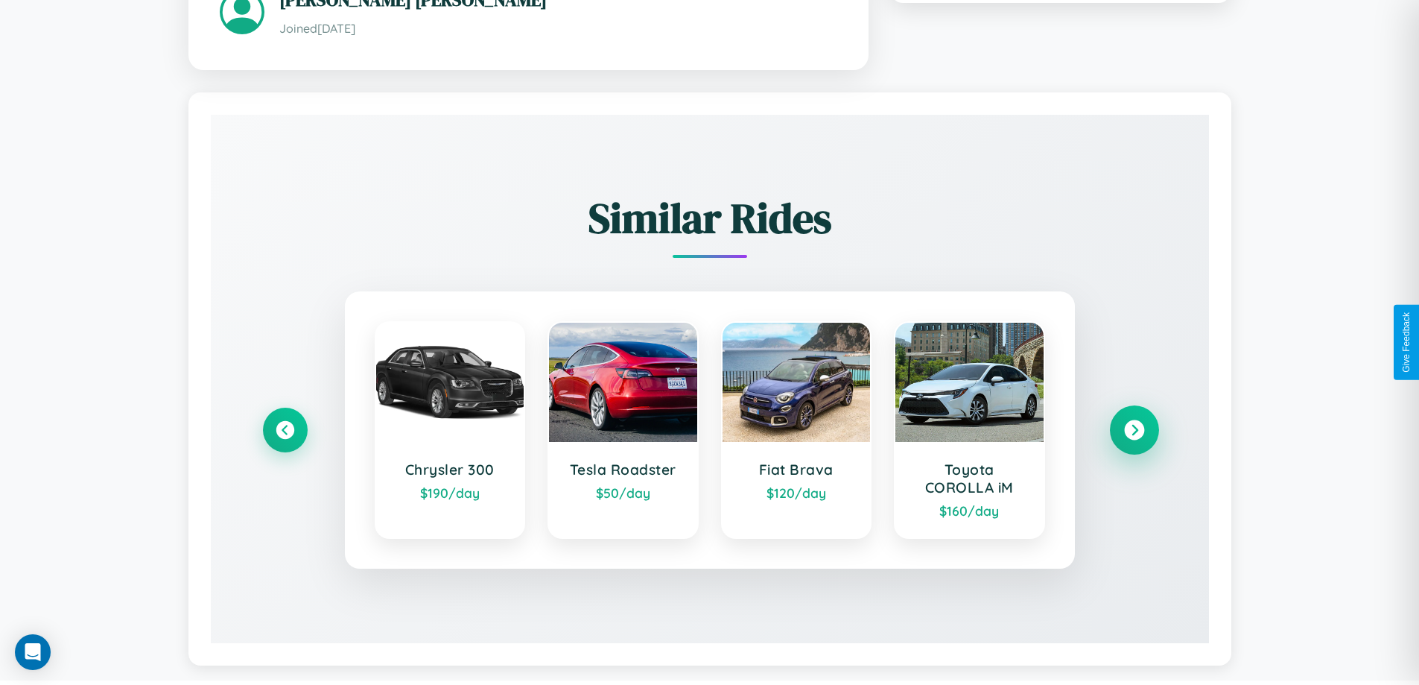
click at [1134, 432] on icon at bounding box center [1134, 430] width 20 height 20
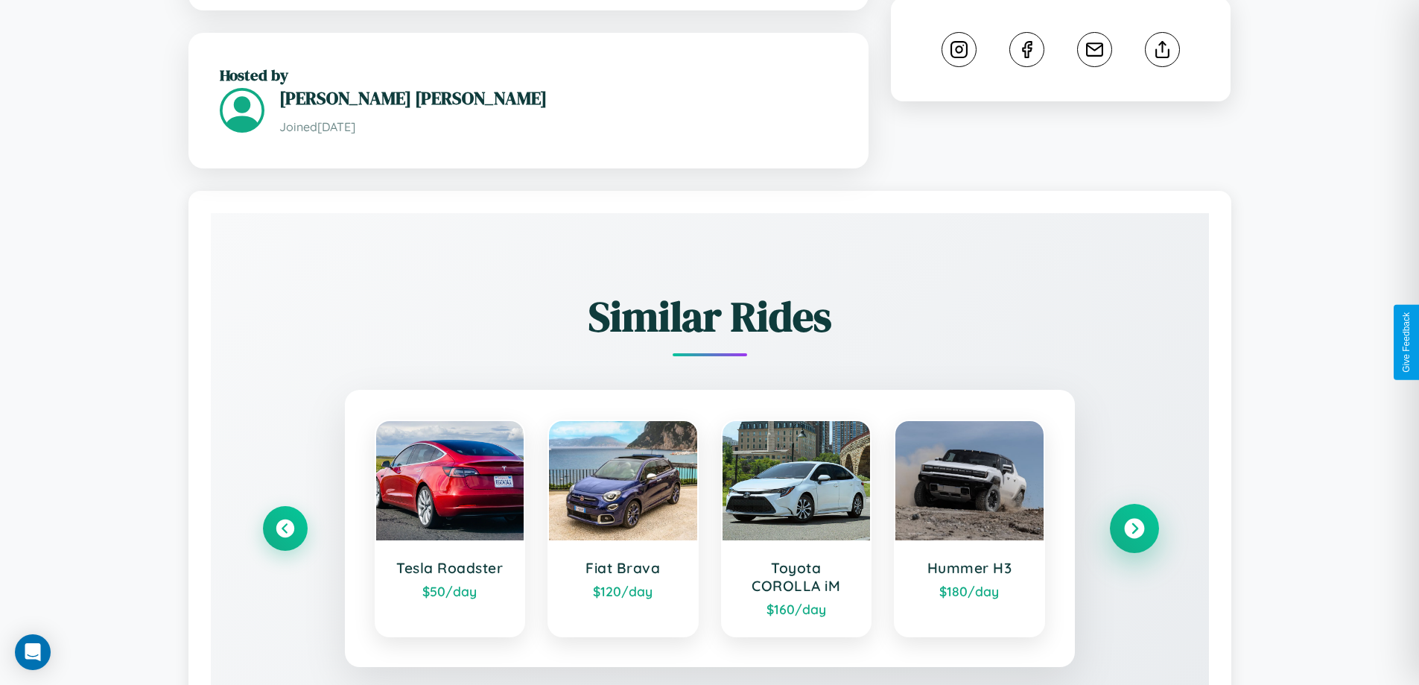
scroll to position [0, 0]
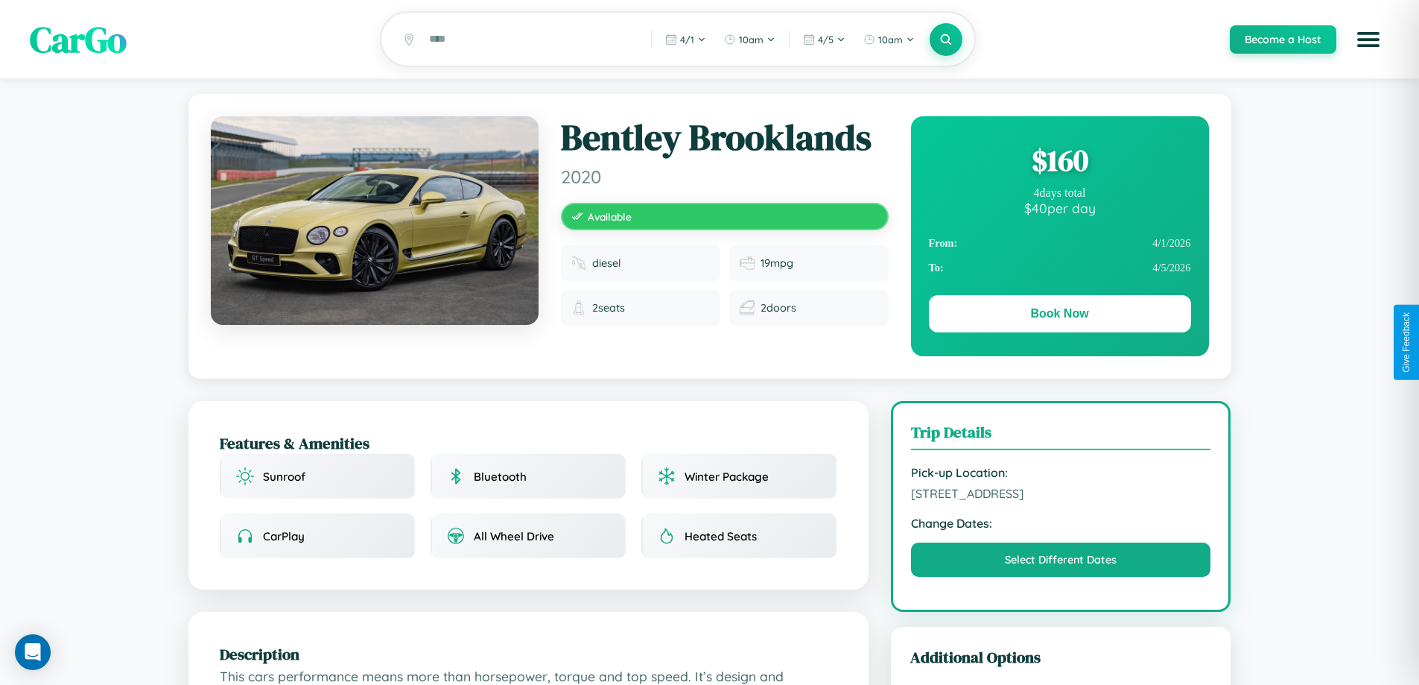
click at [1059, 162] on div "$ 160" at bounding box center [1060, 160] width 262 height 40
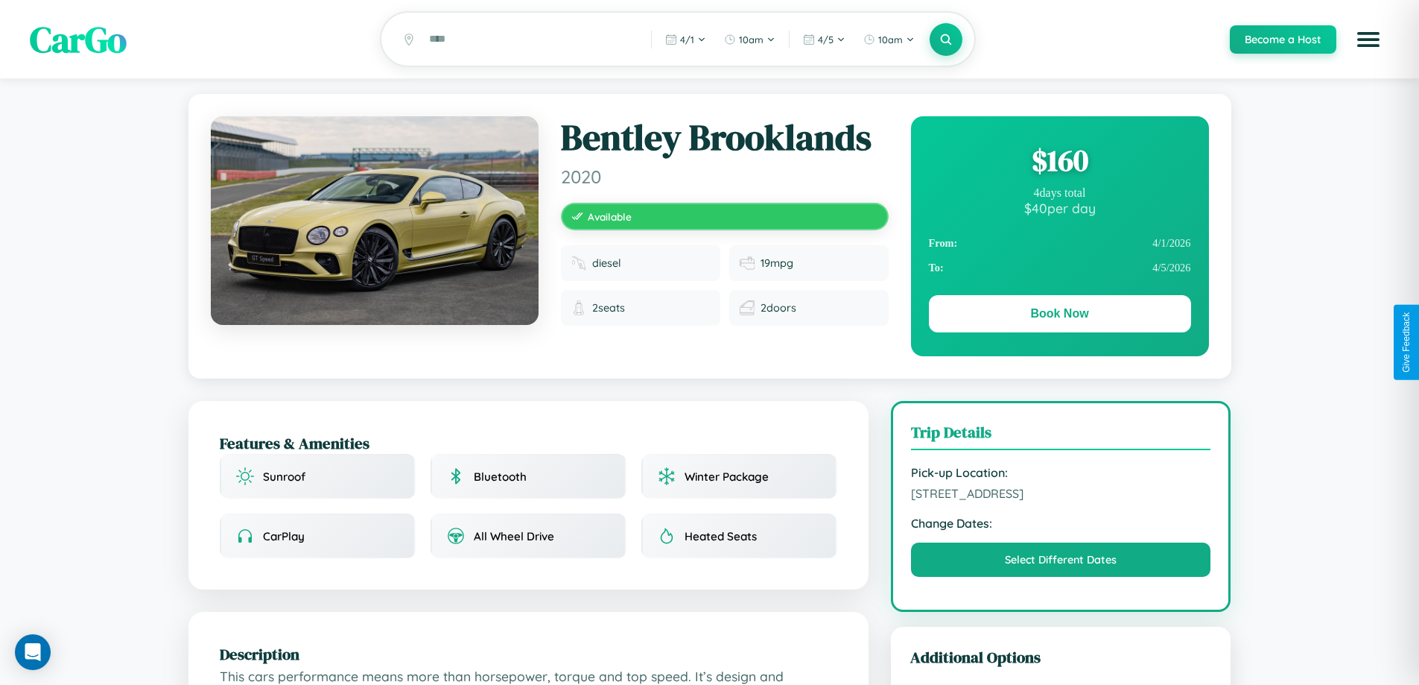
click at [1059, 162] on div "$ 160" at bounding box center [1060, 160] width 262 height 40
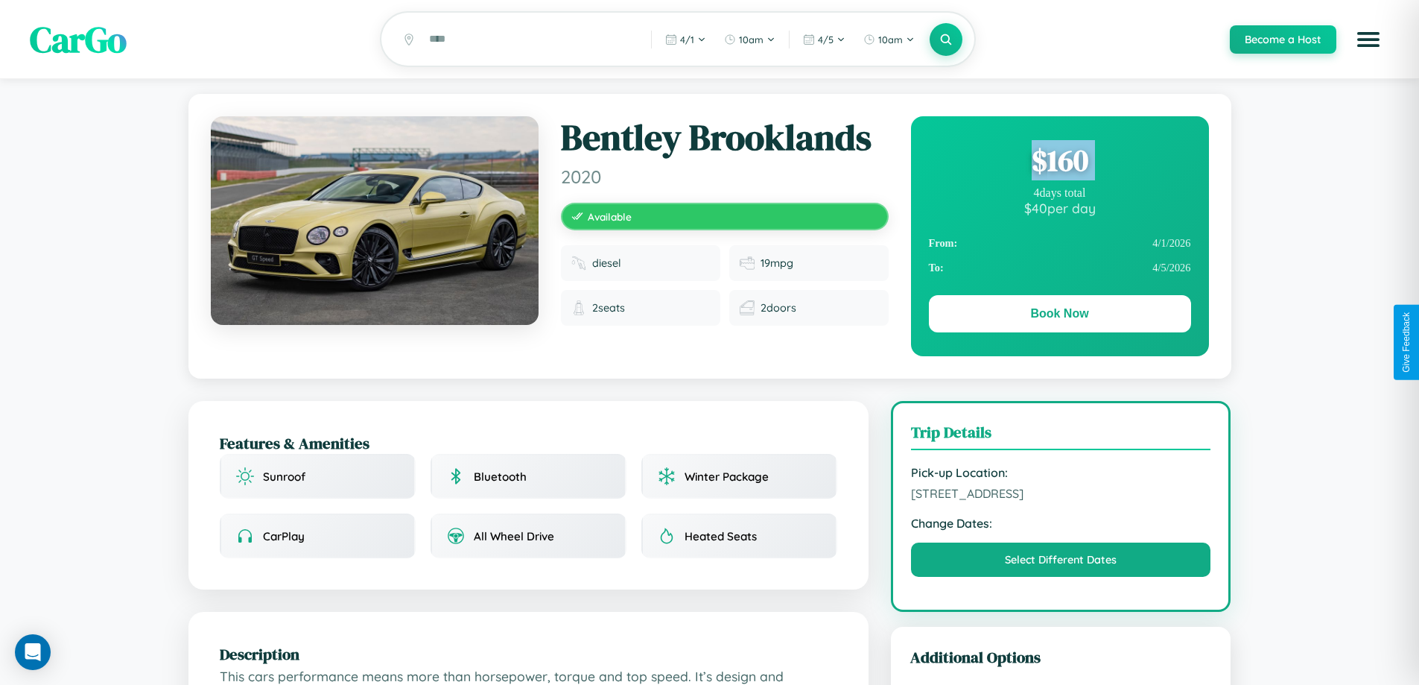
click at [1059, 162] on div "$ 160" at bounding box center [1060, 160] width 262 height 40
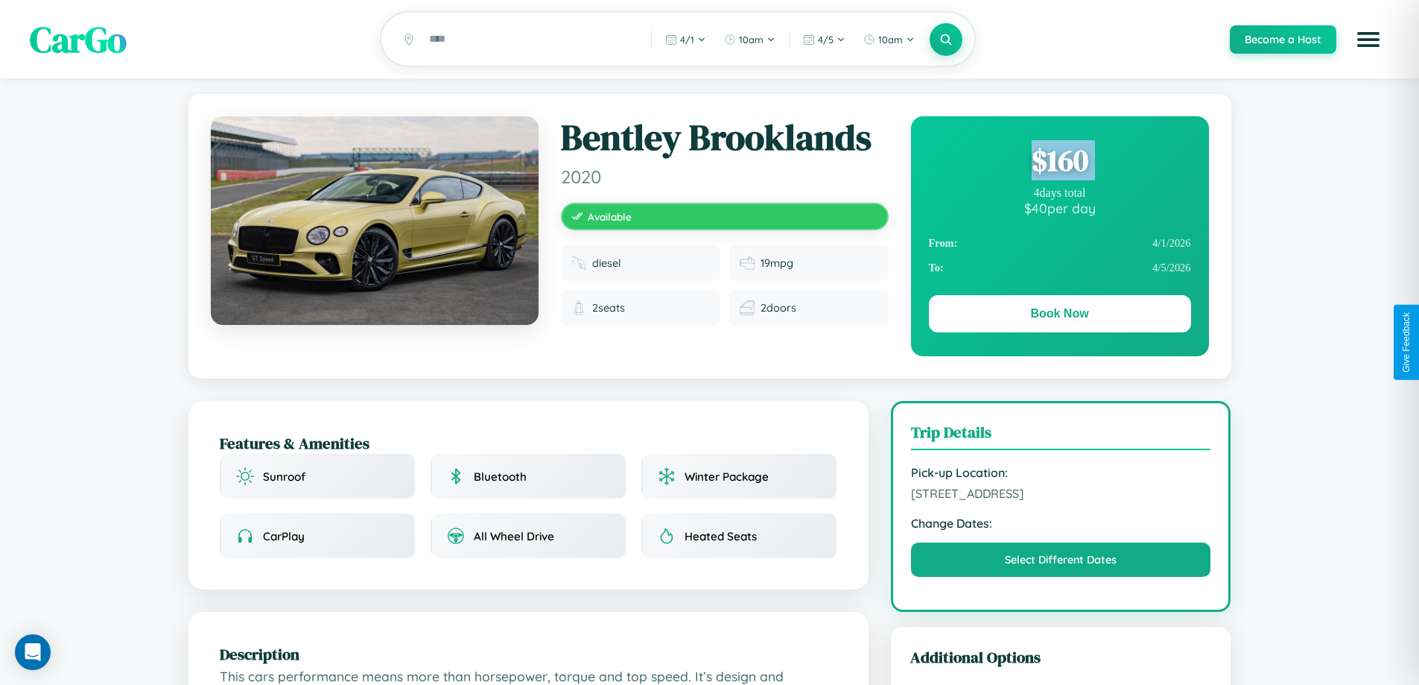
click at [1059, 162] on div "$ 160" at bounding box center [1060, 160] width 262 height 40
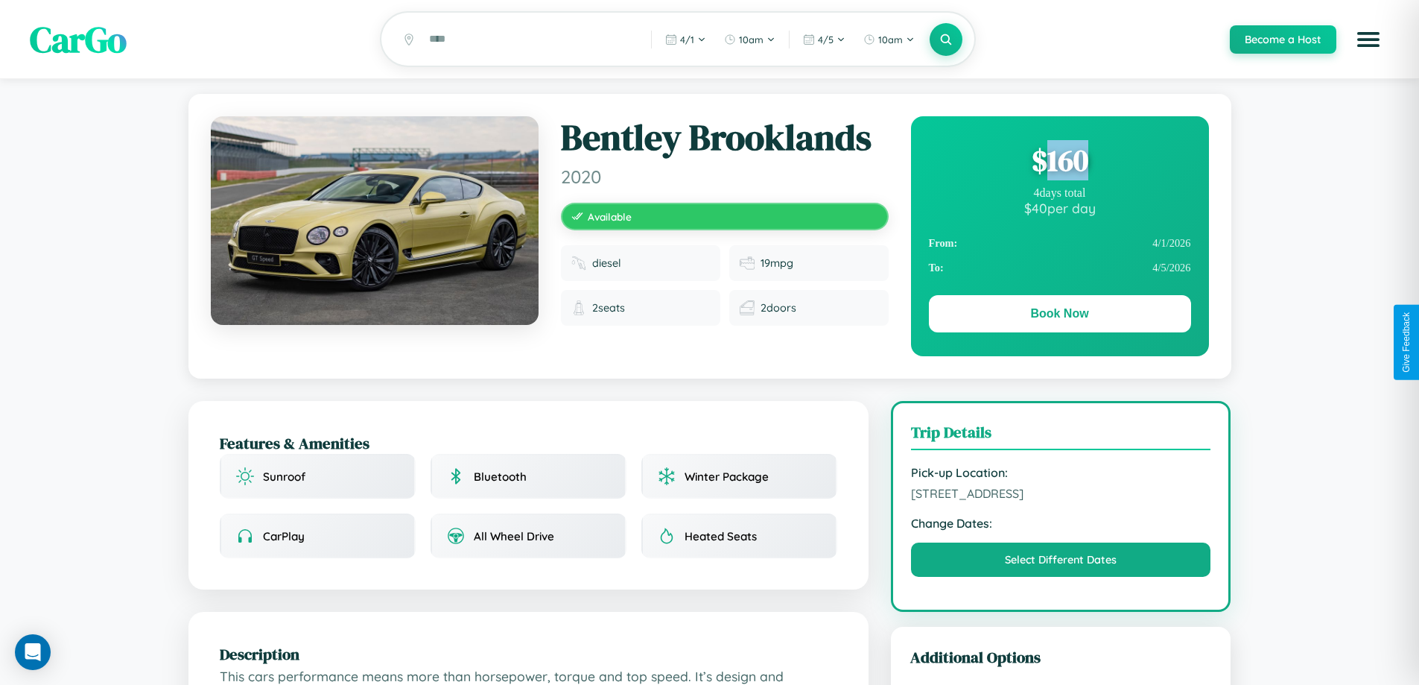
click at [1059, 162] on div "$ 160" at bounding box center [1060, 160] width 262 height 40
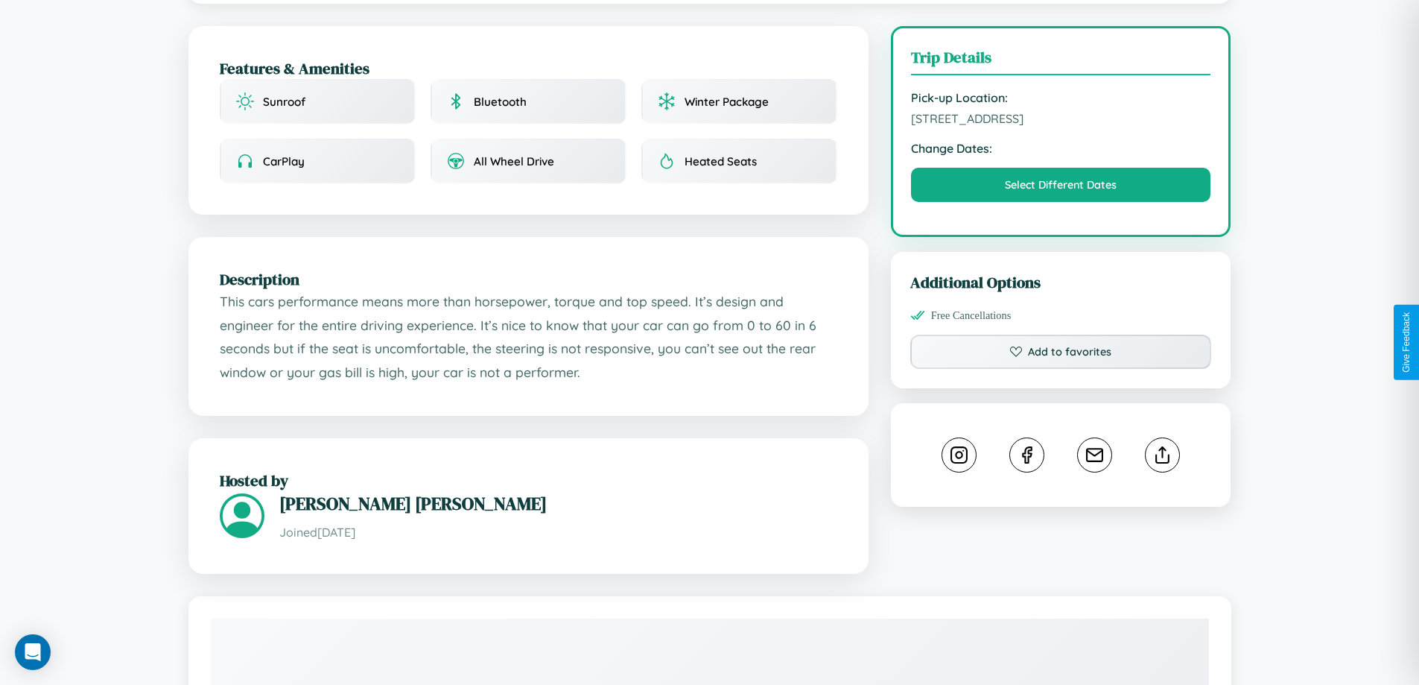
scroll to position [402, 0]
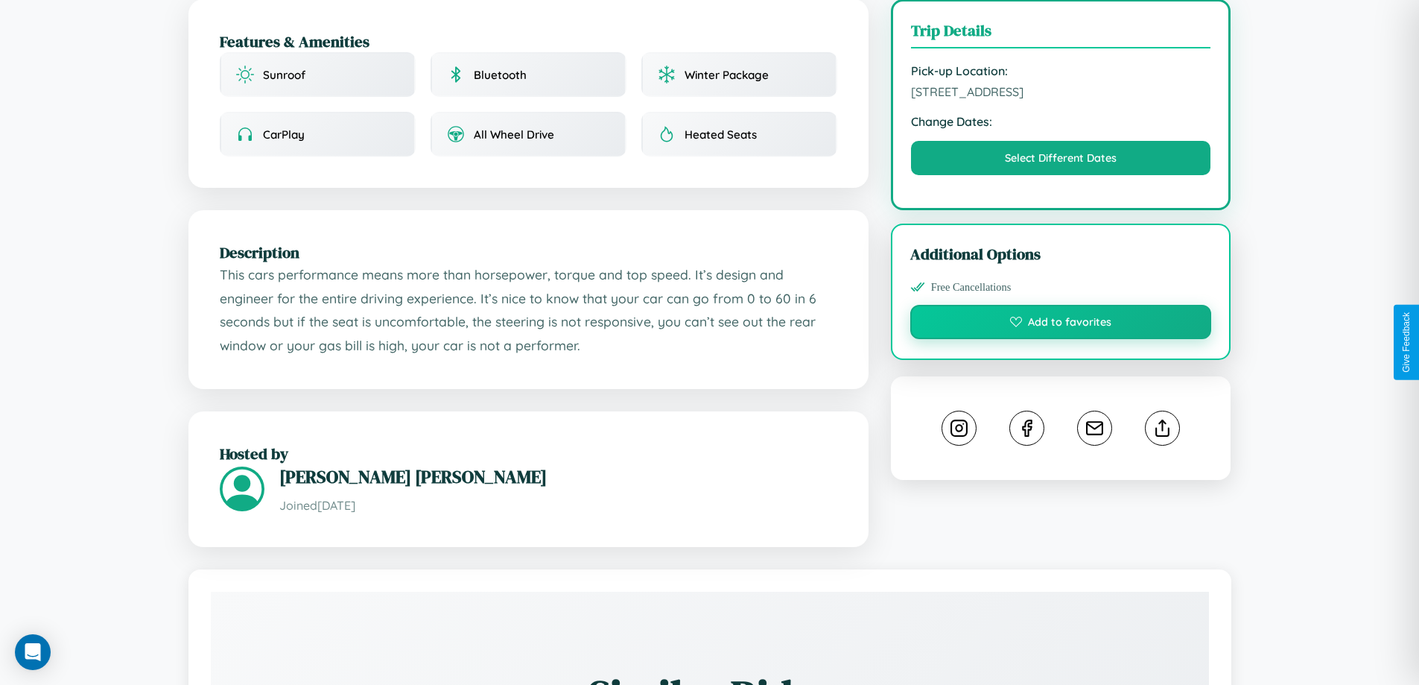
click at [1061, 339] on button "Add to favorites" at bounding box center [1061, 322] width 302 height 34
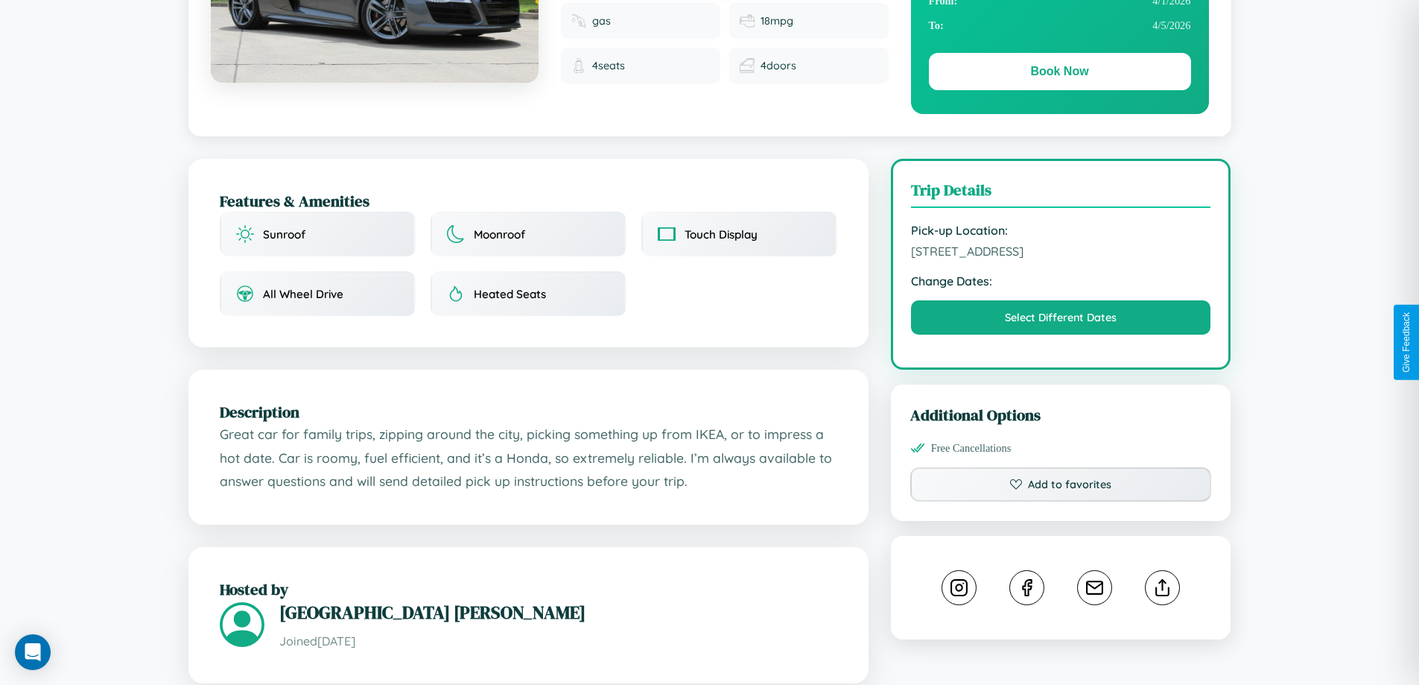
scroll to position [402, 0]
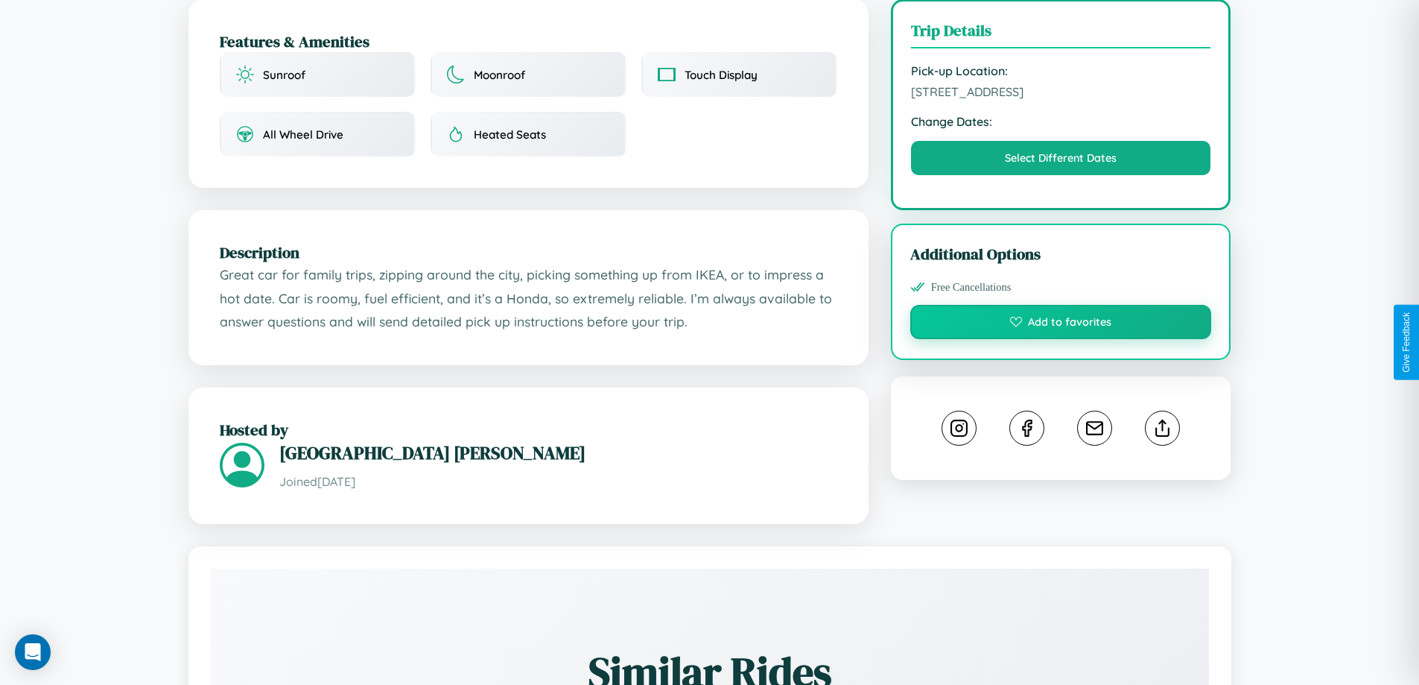
click at [1061, 339] on button "Add to favorites" at bounding box center [1061, 322] width 302 height 34
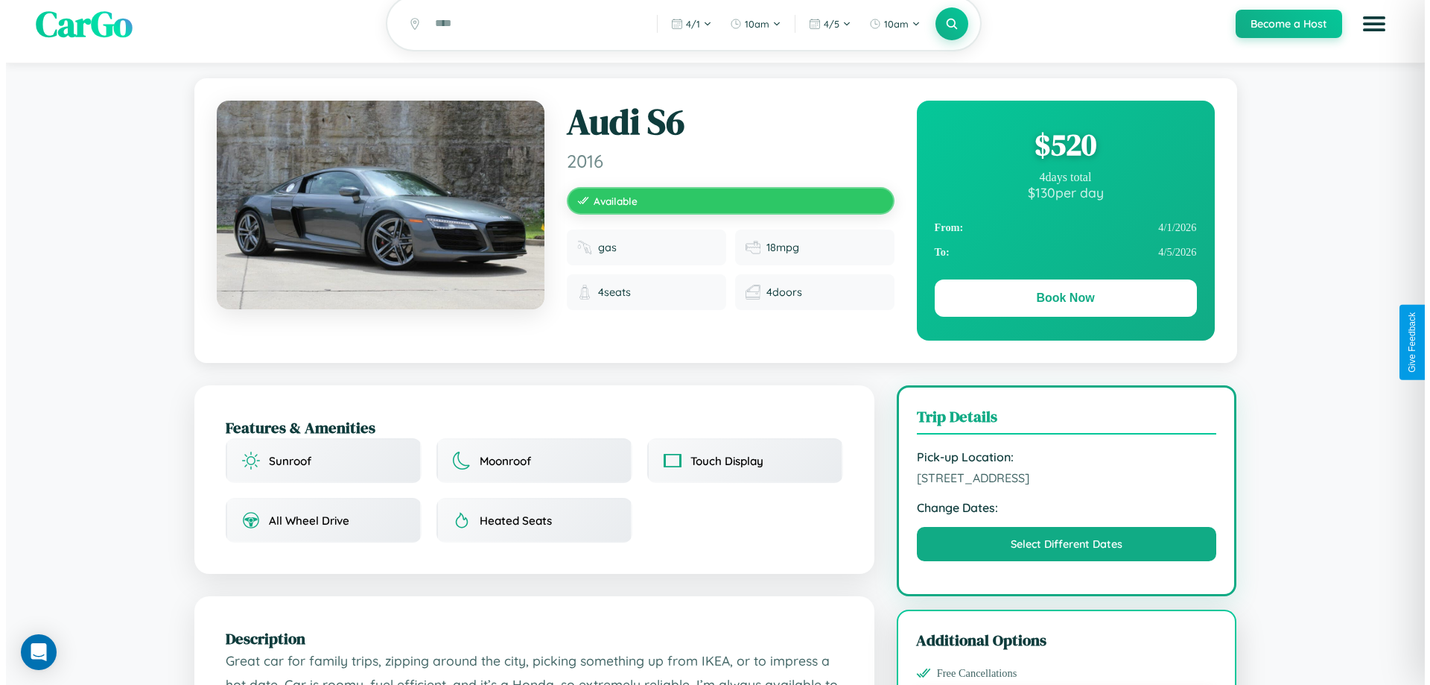
scroll to position [0, 0]
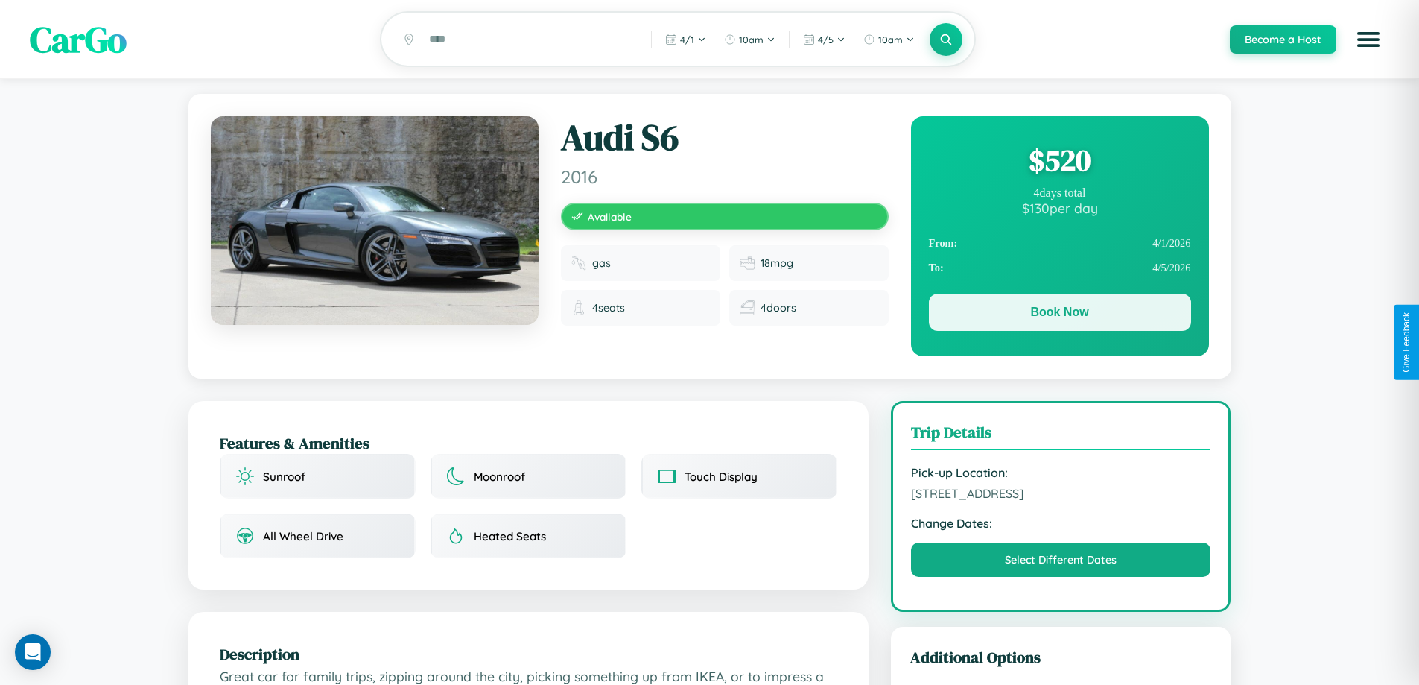
click at [1059, 314] on button "Book Now" at bounding box center [1060, 312] width 262 height 37
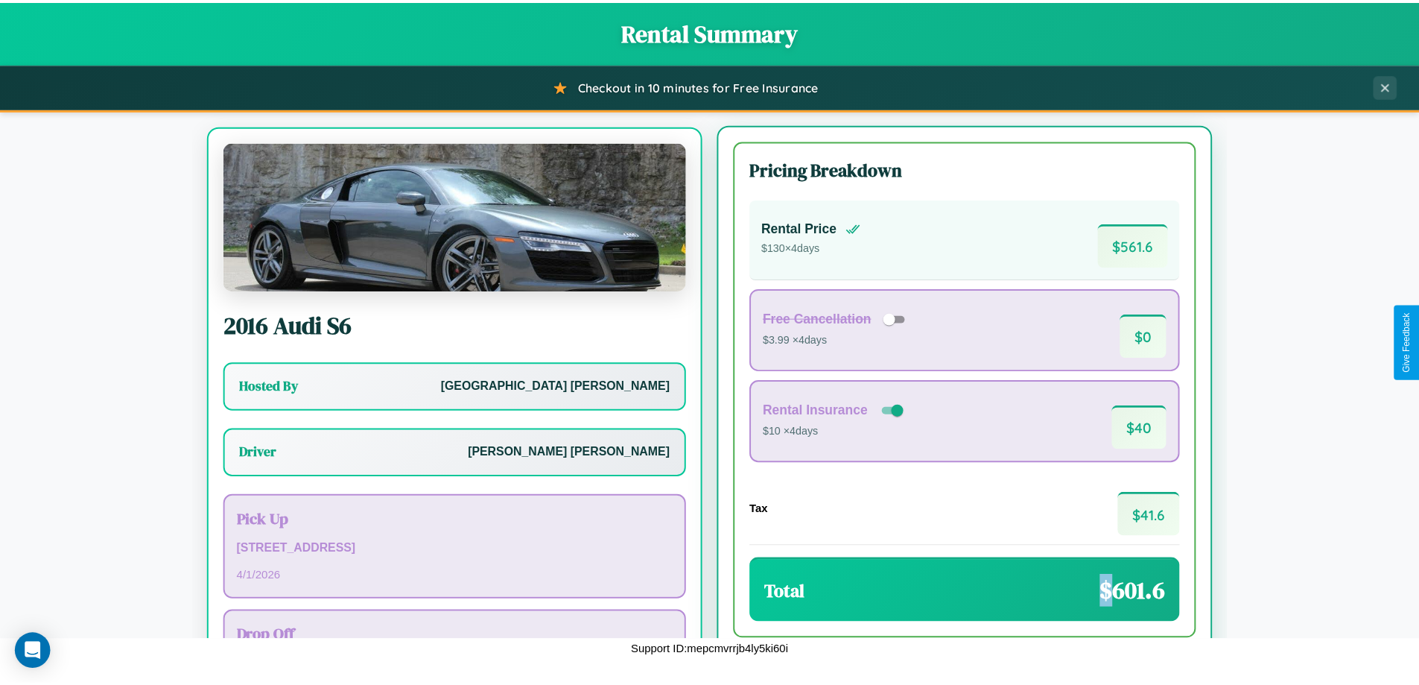
scroll to position [69, 0]
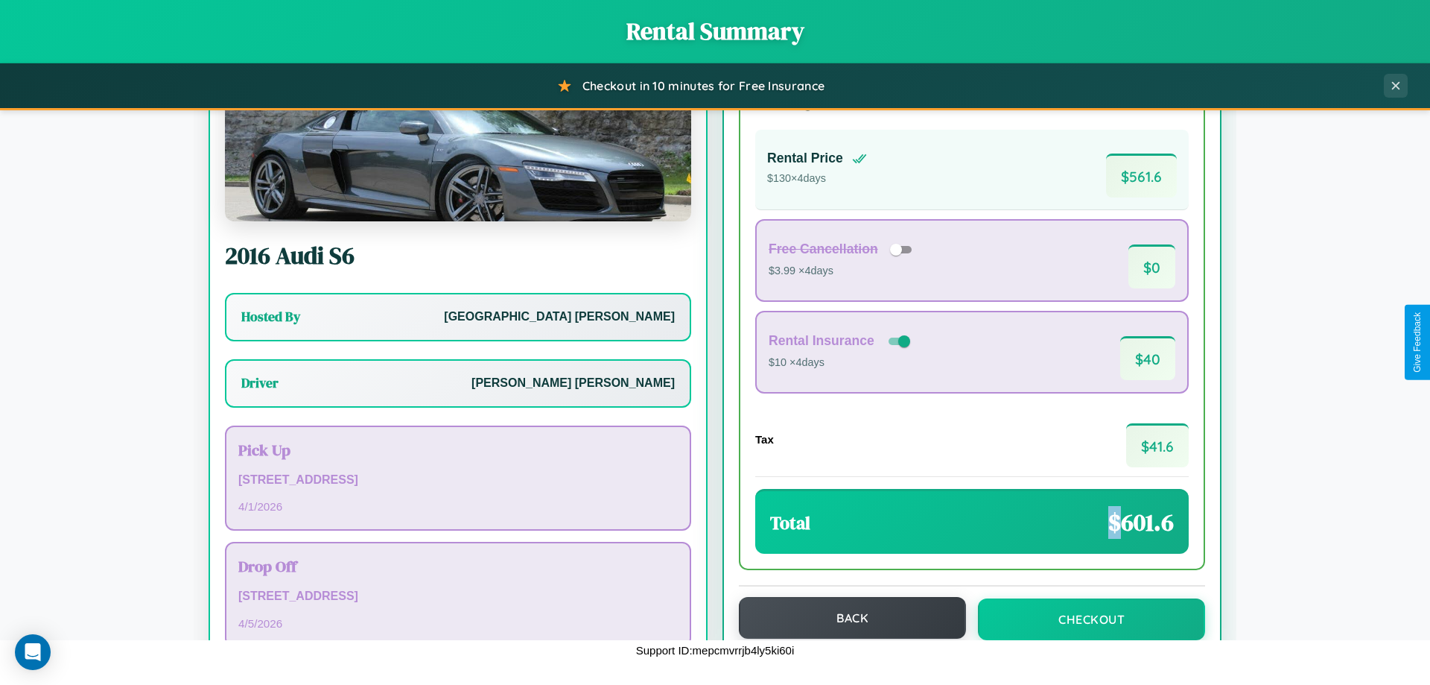
click at [846, 618] on button "Back" at bounding box center [852, 618] width 227 height 42
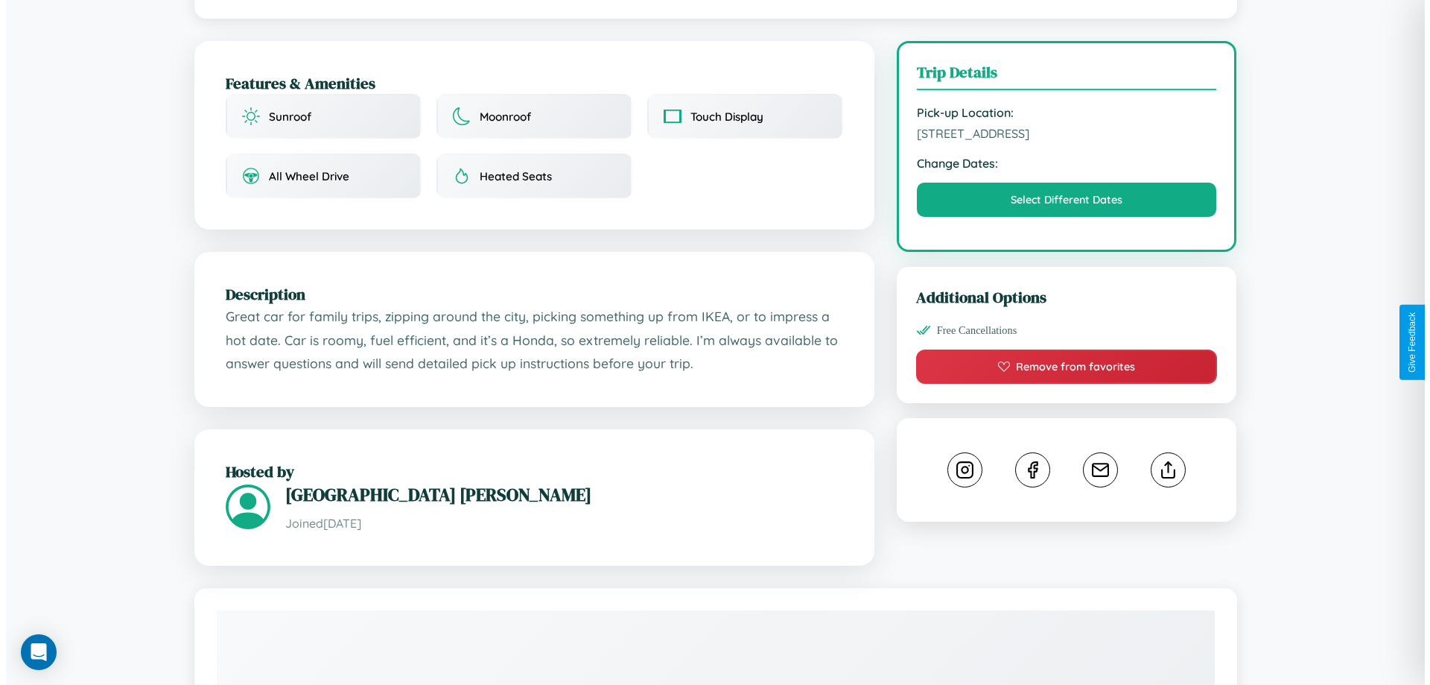
scroll to position [402, 0]
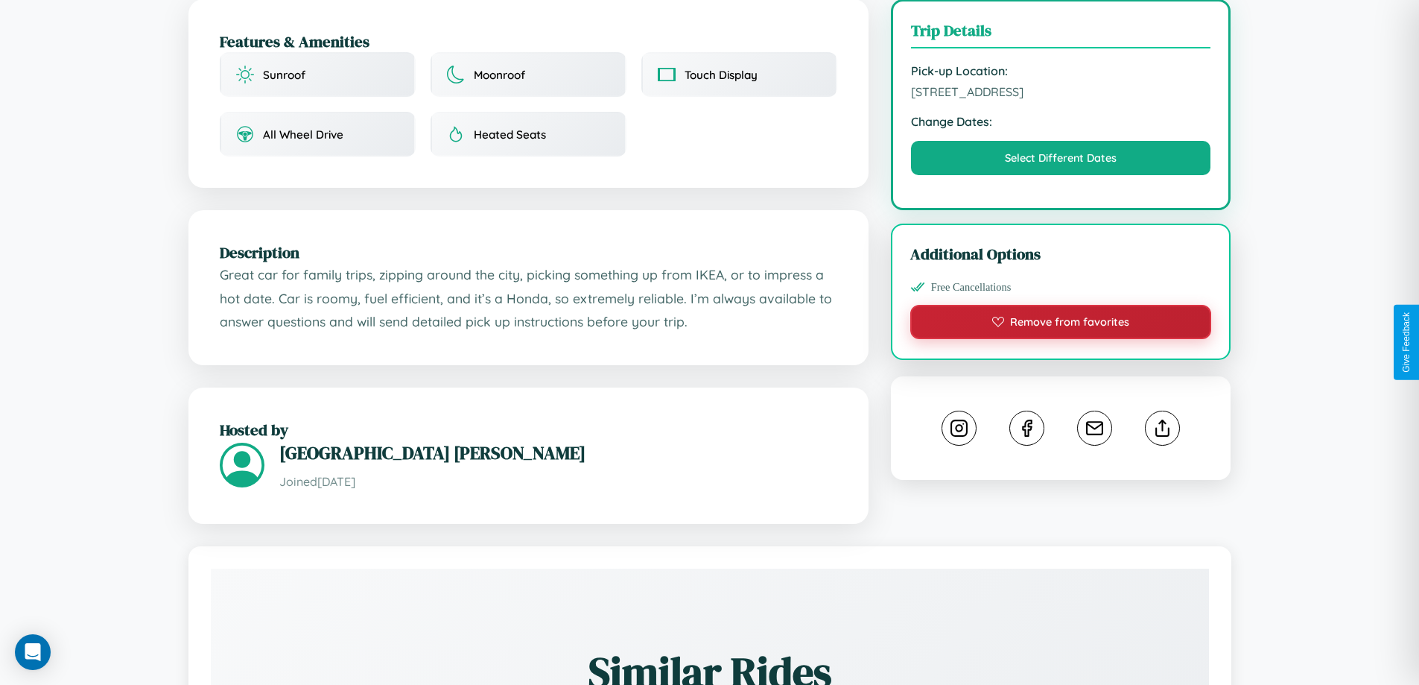
click at [1061, 339] on button "Remove from favorites" at bounding box center [1061, 322] width 302 height 34
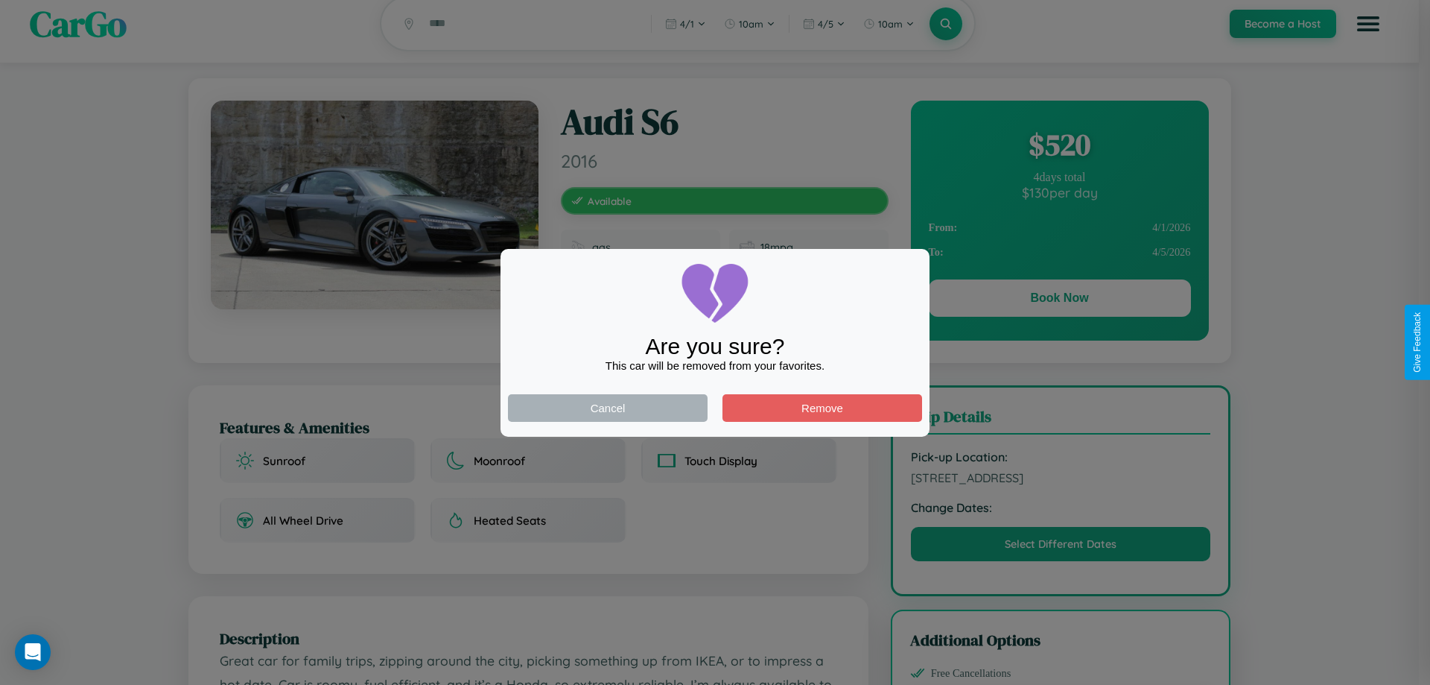
scroll to position [0, 0]
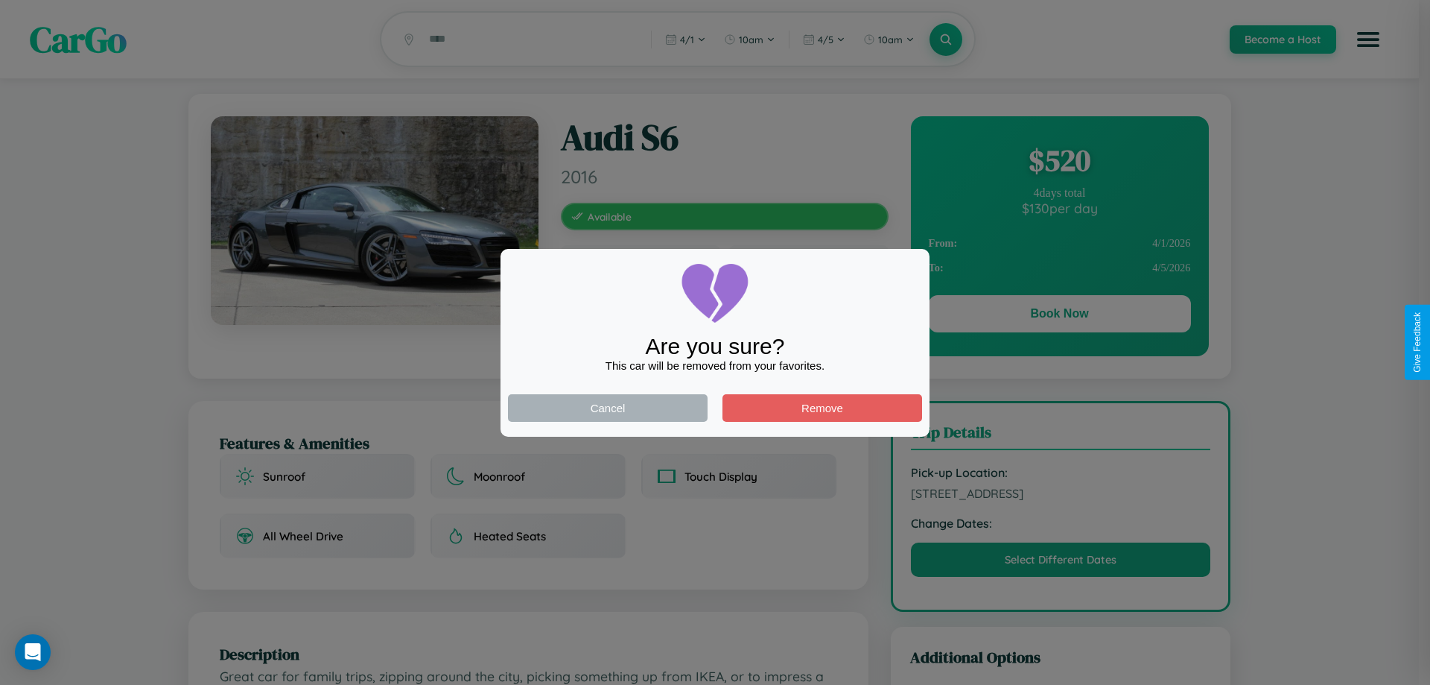
click at [1059, 316] on div at bounding box center [715, 342] width 1430 height 685
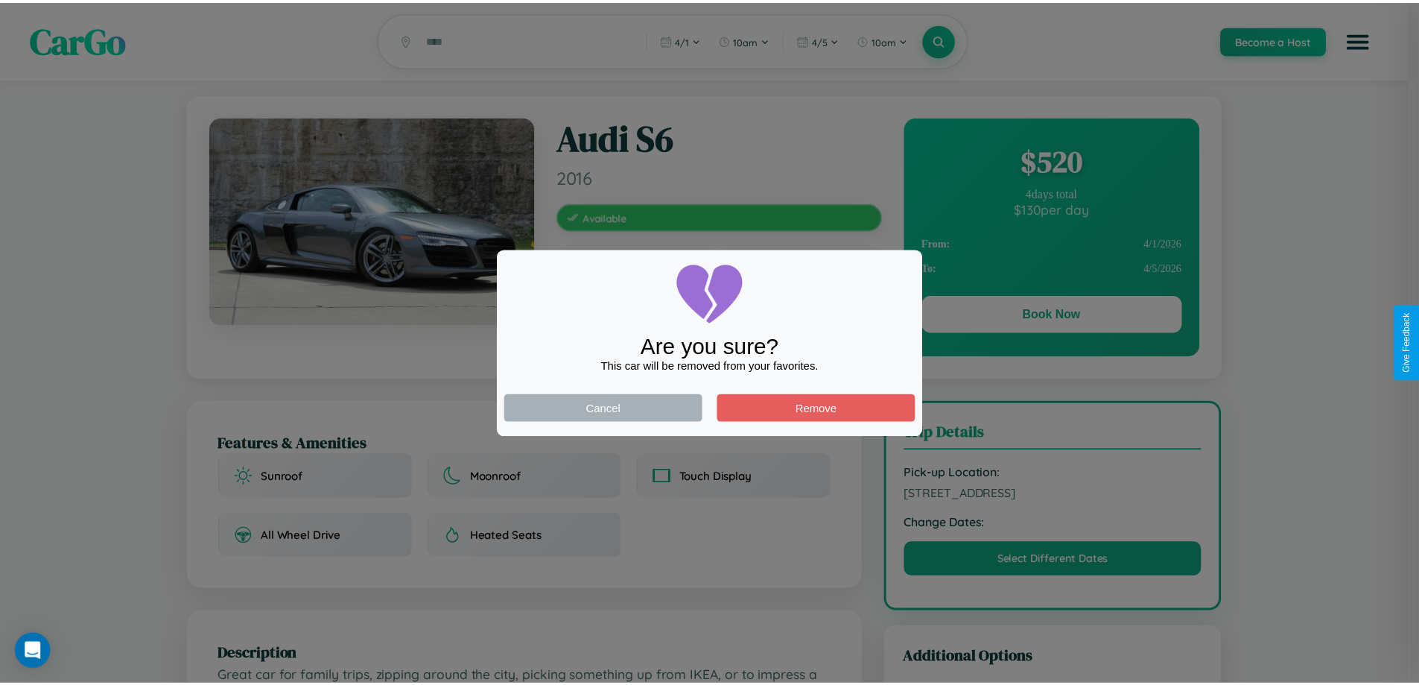
scroll to position [402, 0]
